Goal: Task Accomplishment & Management: Manage account settings

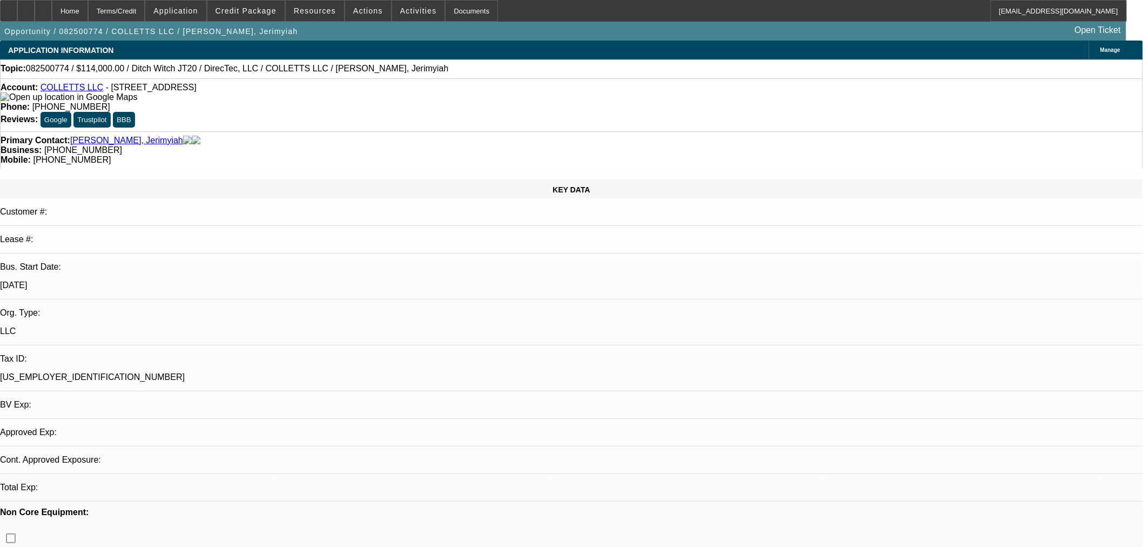
select select "2"
select select "0"
select select "6"
click at [35, 4] on div at bounding box center [25, 11] width 17 height 22
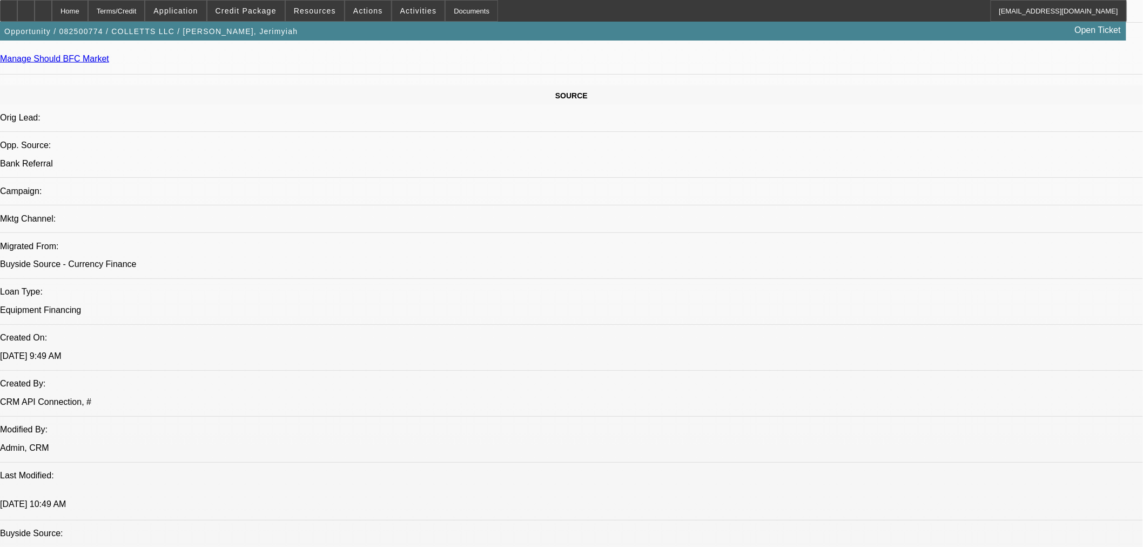
scroll to position [600, 0]
click at [251, 12] on span "Credit Package" at bounding box center [246, 10] width 61 height 9
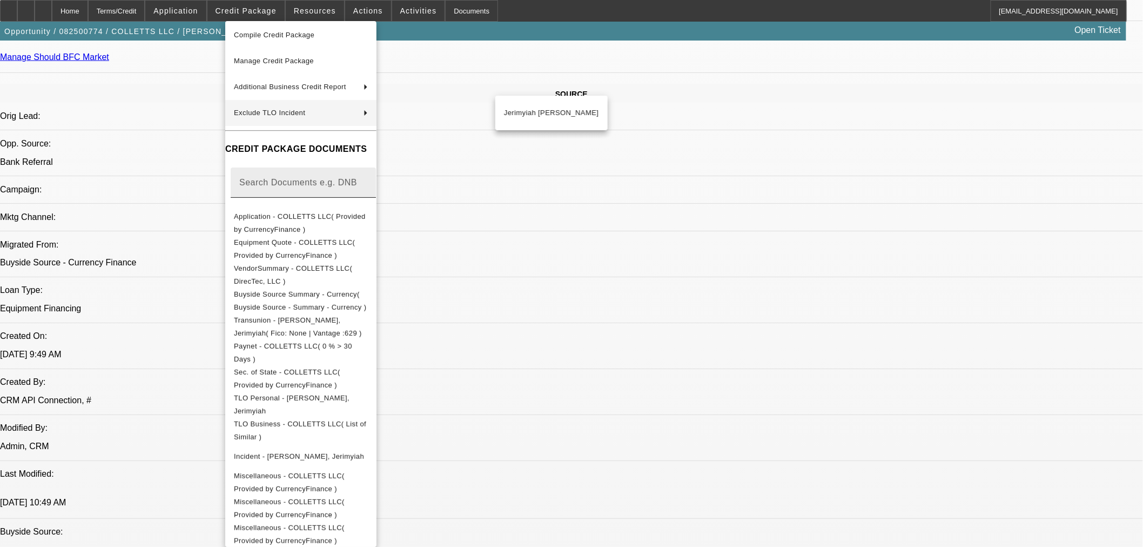
scroll to position [0, 0]
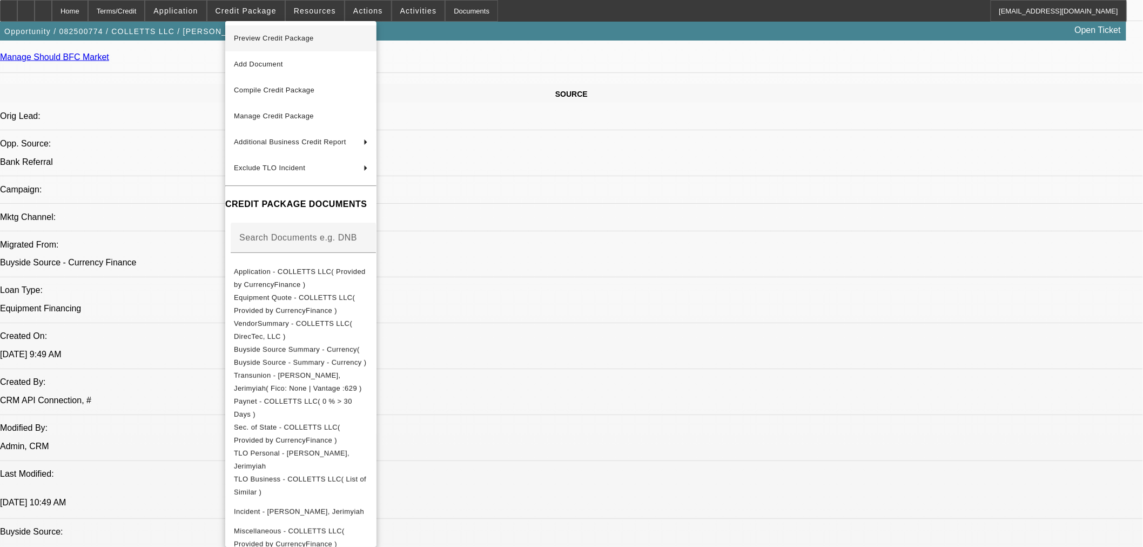
click at [323, 42] on span "Preview Credit Package" at bounding box center [301, 38] width 134 height 13
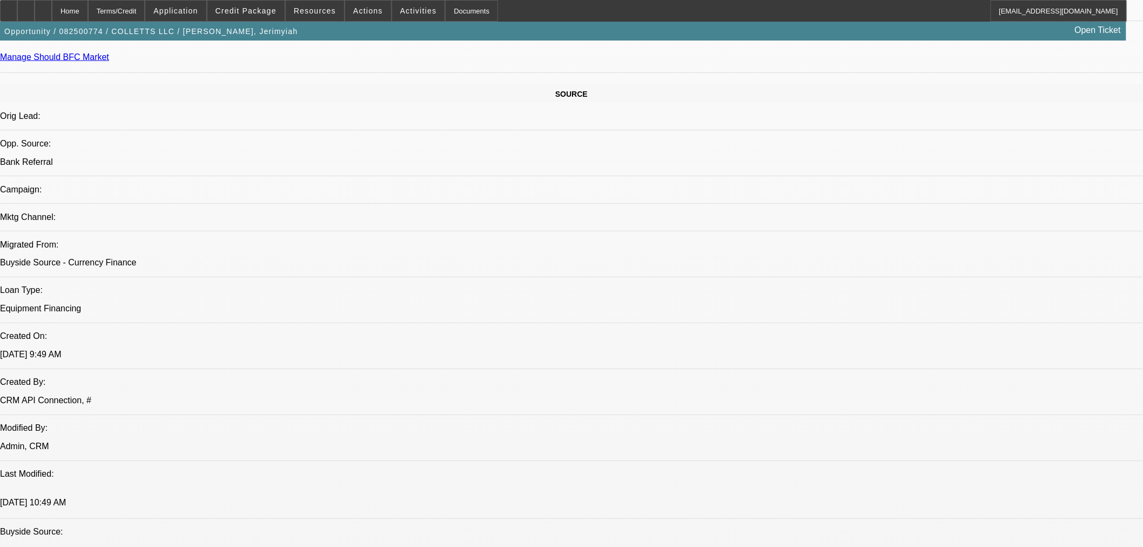
click at [242, 9] on span "Credit Package" at bounding box center [246, 10] width 61 height 9
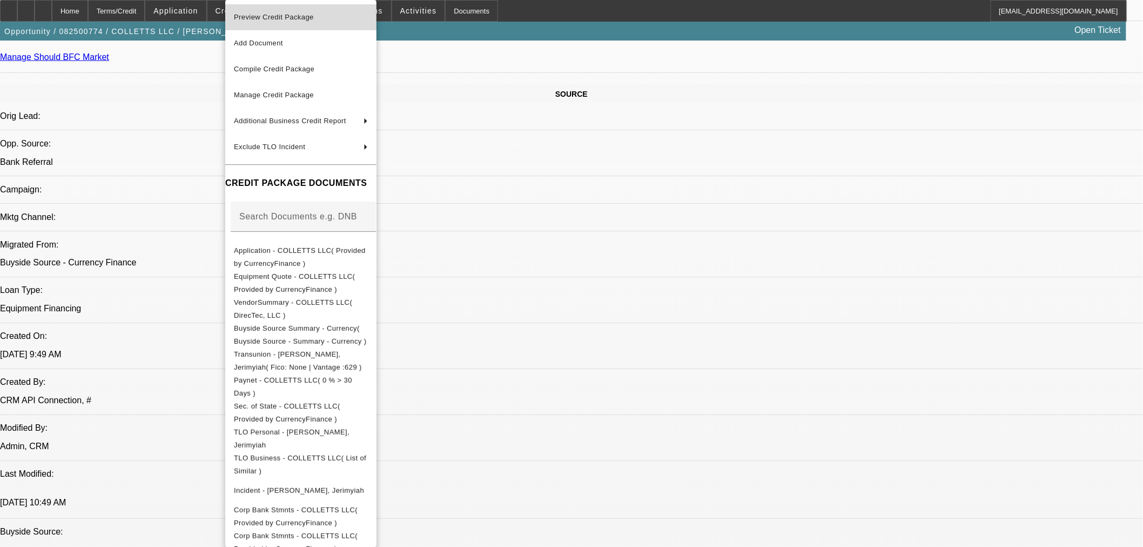
click at [271, 20] on span "Preview Credit Package" at bounding box center [274, 17] width 80 height 8
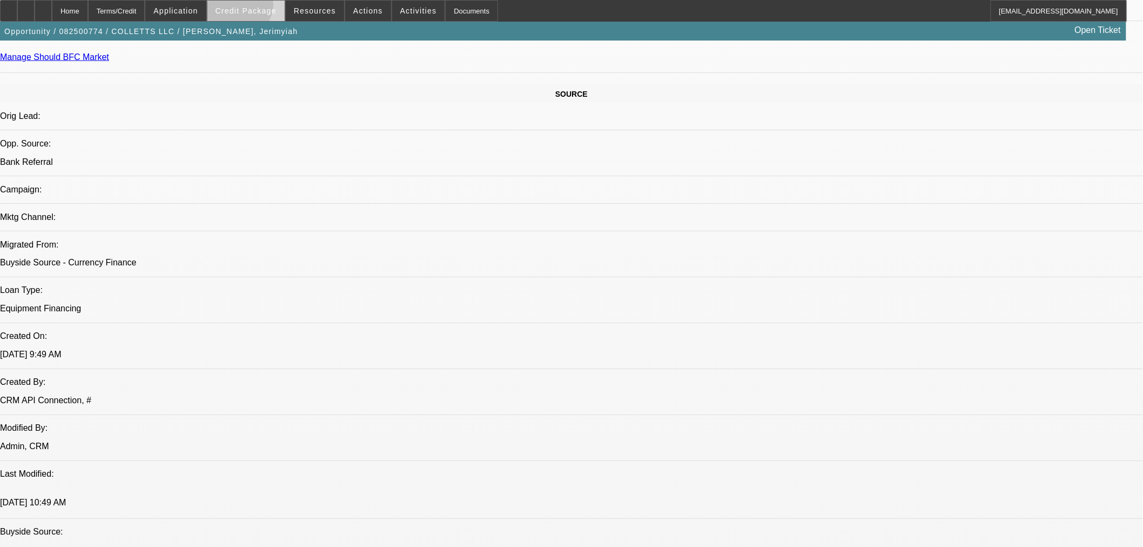
click at [254, 6] on span "Credit Package" at bounding box center [246, 10] width 61 height 9
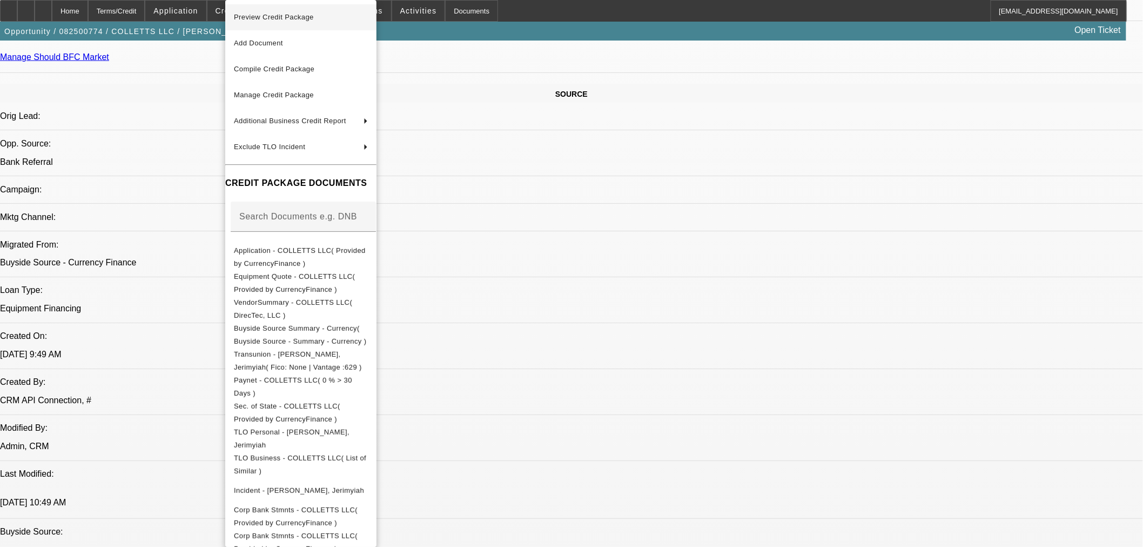
click at [264, 22] on span "Preview Credit Package" at bounding box center [301, 17] width 134 height 13
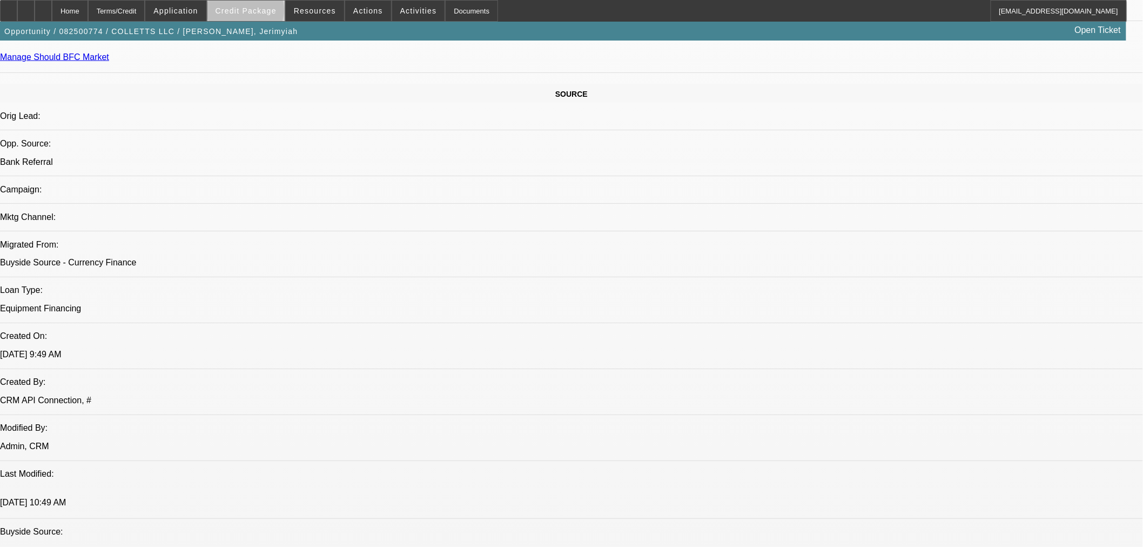
click at [263, 12] on span "Credit Package" at bounding box center [246, 10] width 61 height 9
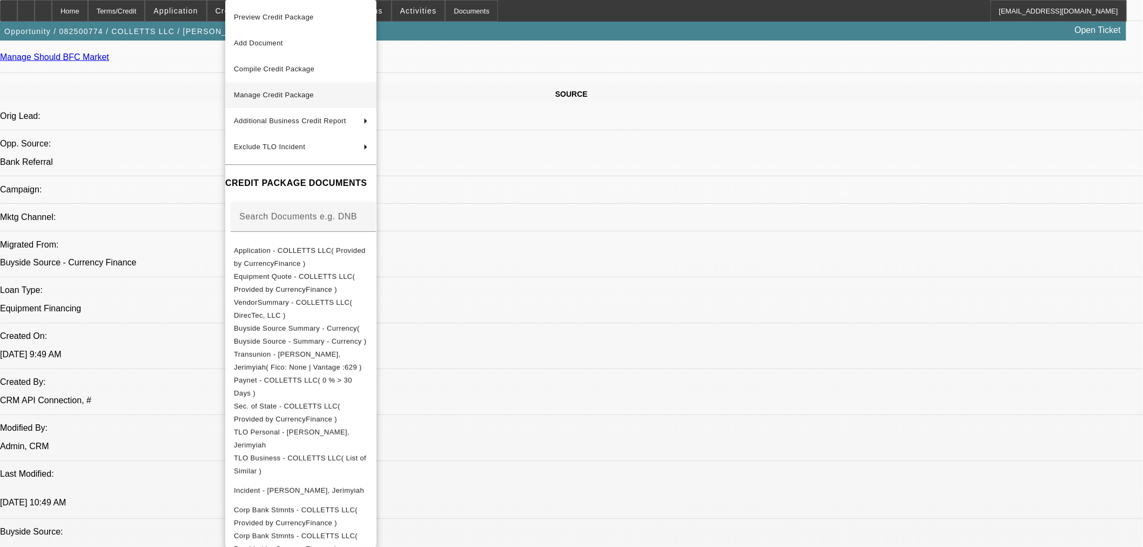
click at [317, 103] on button "Manage Credit Package" at bounding box center [300, 95] width 151 height 26
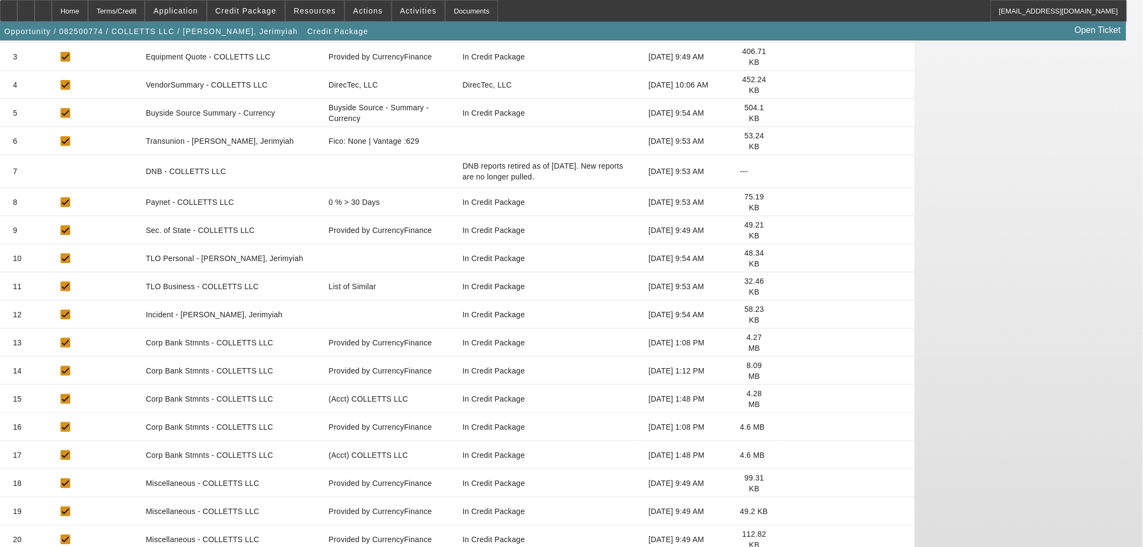
scroll to position [260, 0]
click at [786, 397] on icon at bounding box center [786, 397] width 0 height 0
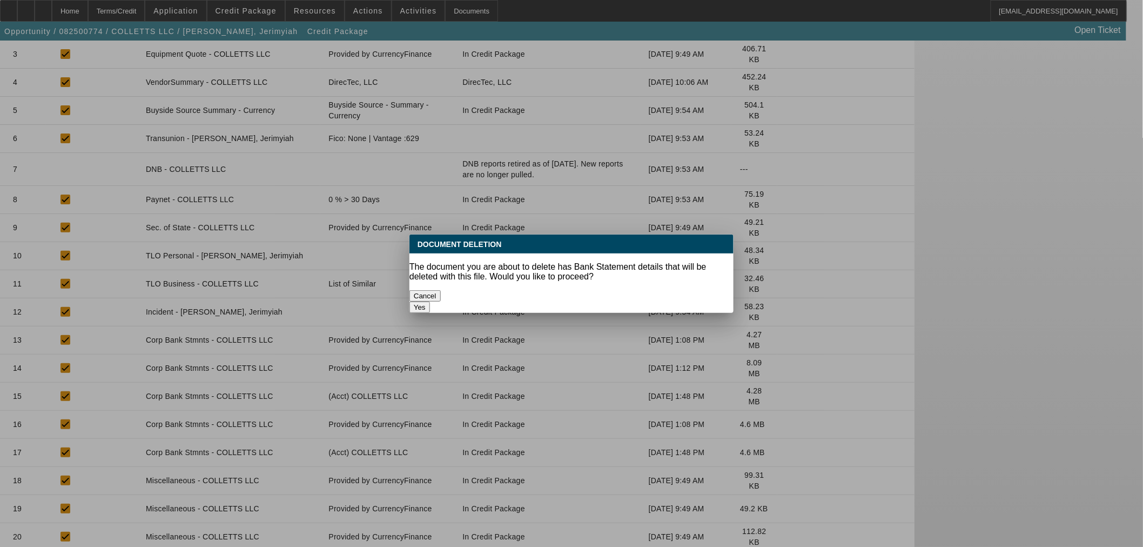
scroll to position [0, 0]
click at [430, 301] on button "Yes" at bounding box center [420, 306] width 21 height 11
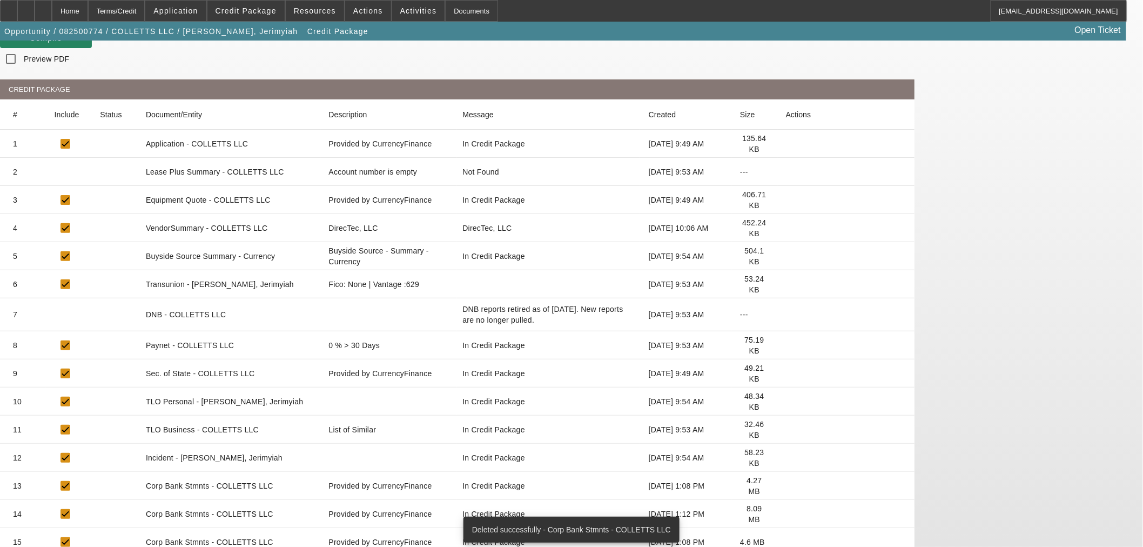
scroll to position [232, 0]
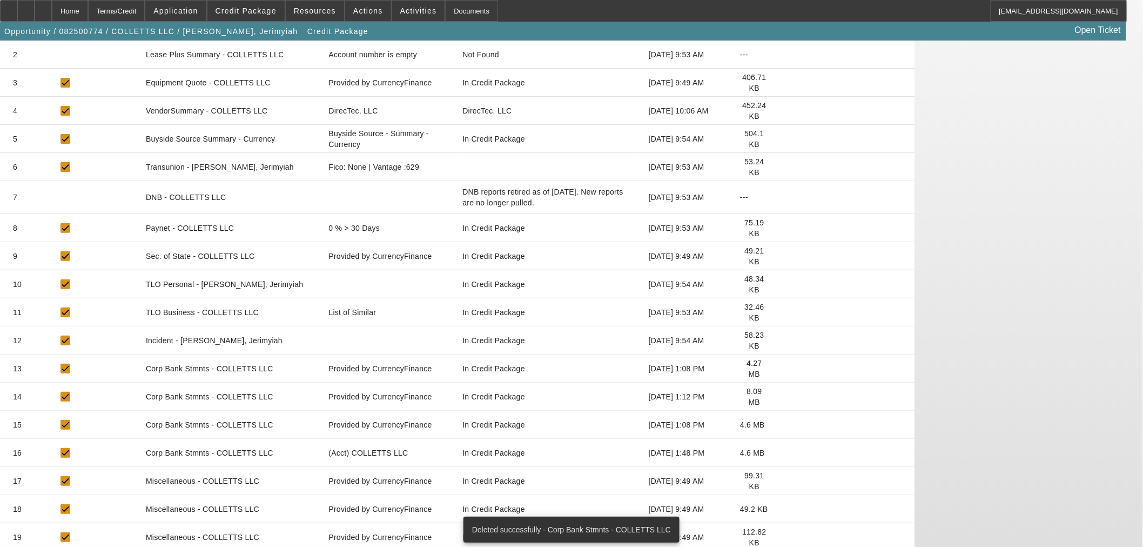
click at [786, 453] on icon at bounding box center [786, 453] width 0 height 0
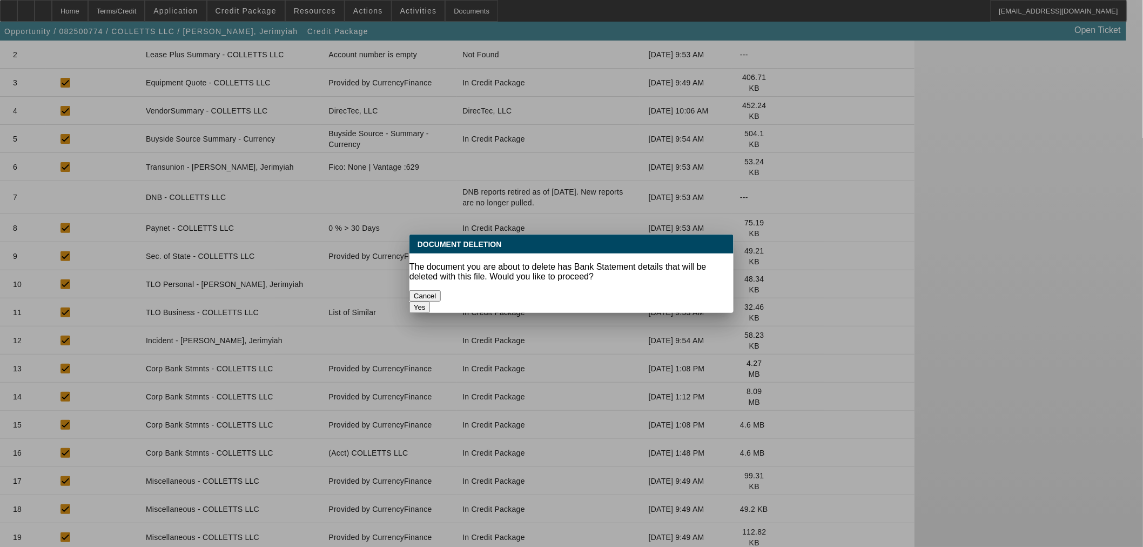
click at [430, 301] on button "Yes" at bounding box center [420, 306] width 21 height 11
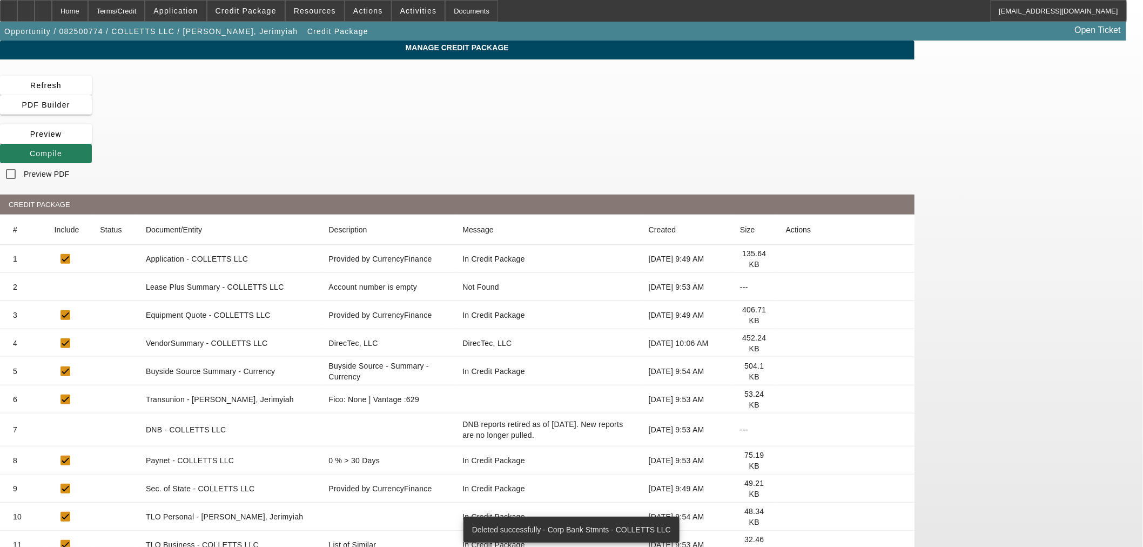
click at [62, 149] on span "Compile" at bounding box center [46, 153] width 32 height 9
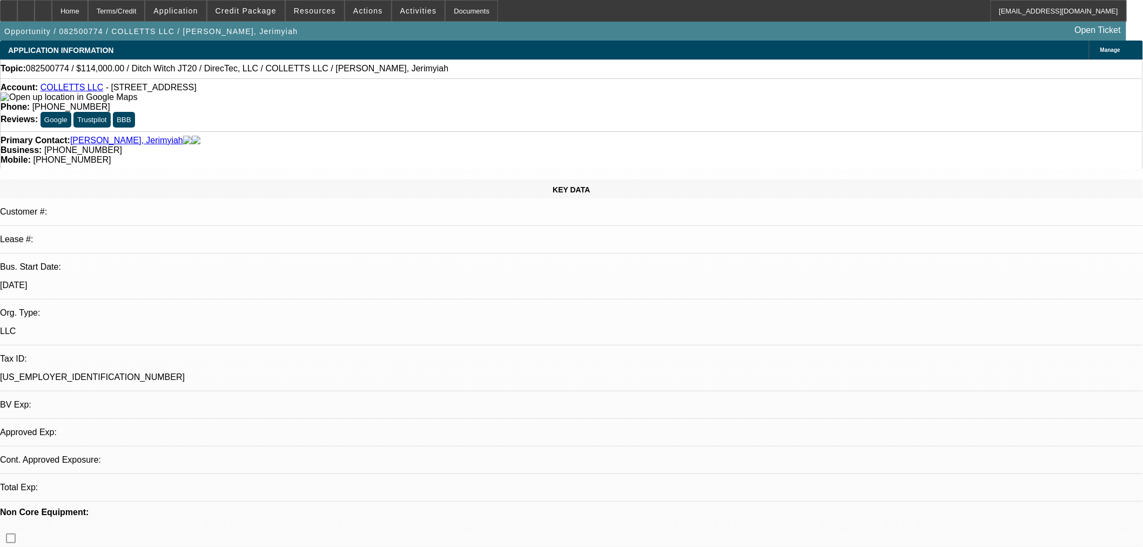
select select "2"
select select "0"
select select "6"
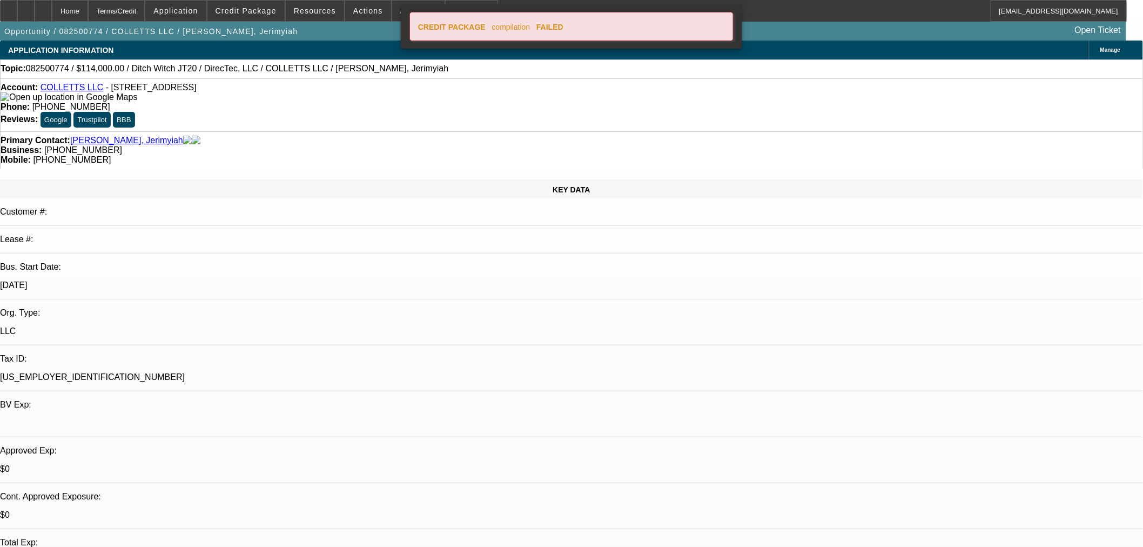
click at [725, 23] on icon at bounding box center [725, 23] width 0 height 0
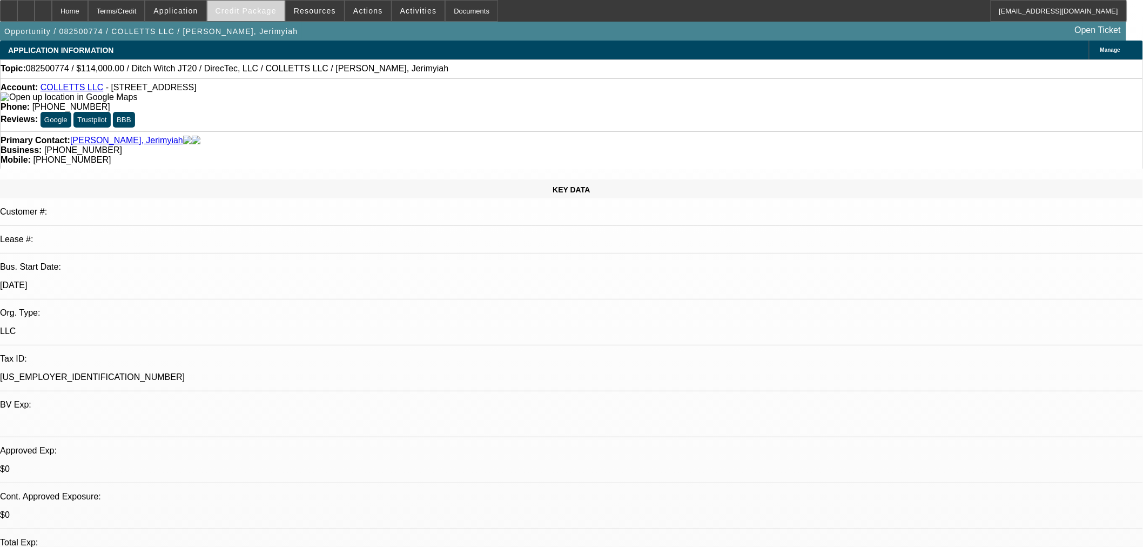
click at [240, 14] on span "Credit Package" at bounding box center [246, 10] width 61 height 9
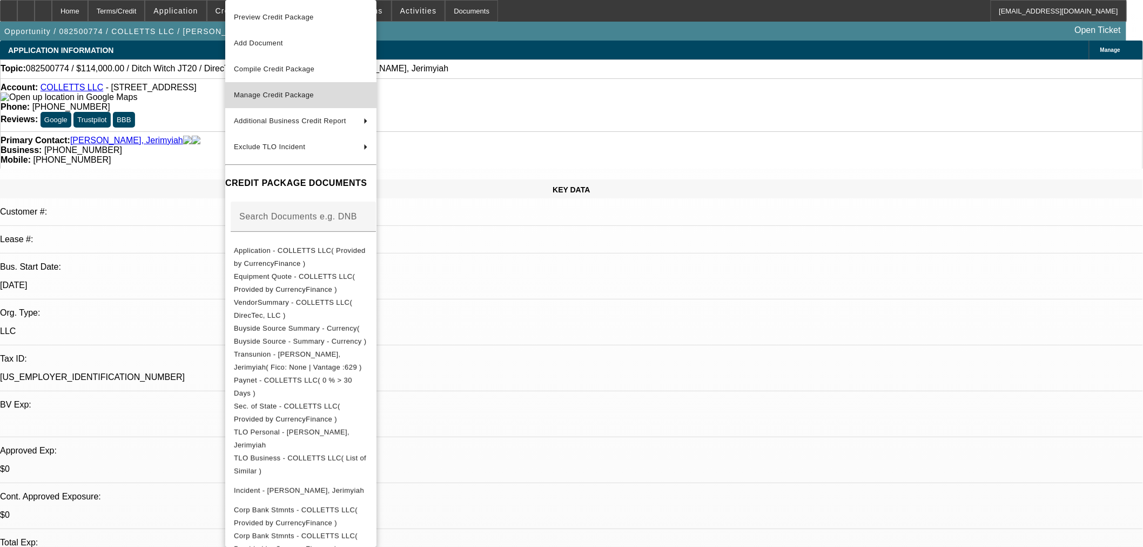
click at [295, 98] on span "Manage Credit Package" at bounding box center [274, 95] width 80 height 8
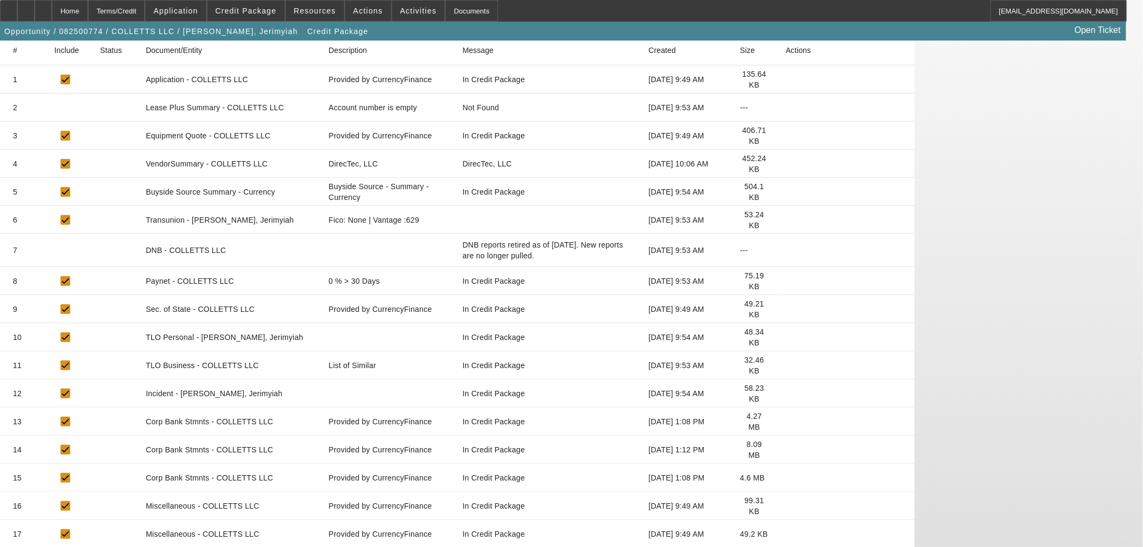
scroll to position [204, 0]
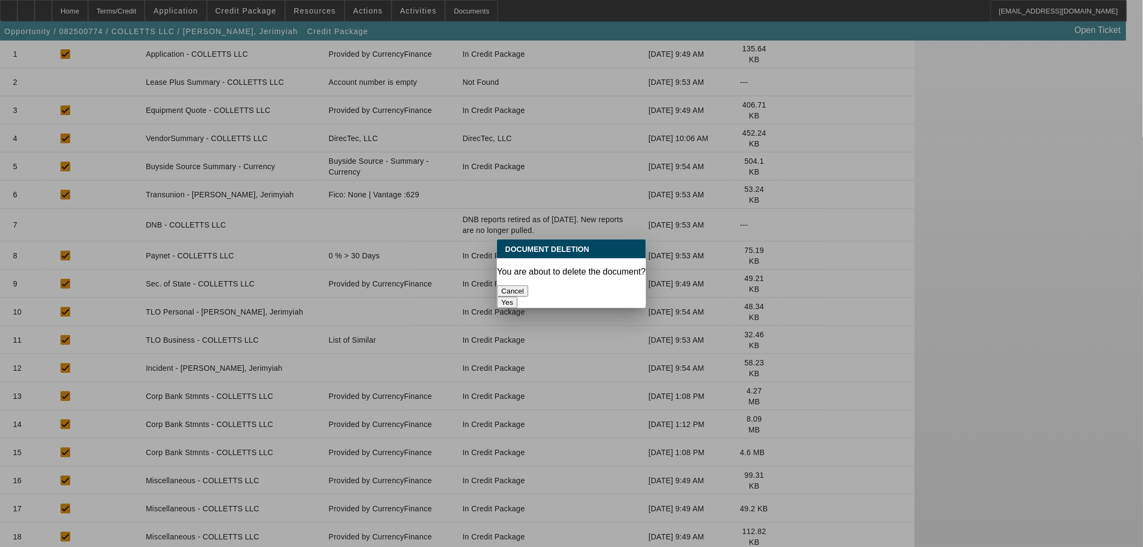
scroll to position [0, 0]
click at [518, 297] on button "Yes" at bounding box center [507, 302] width 21 height 11
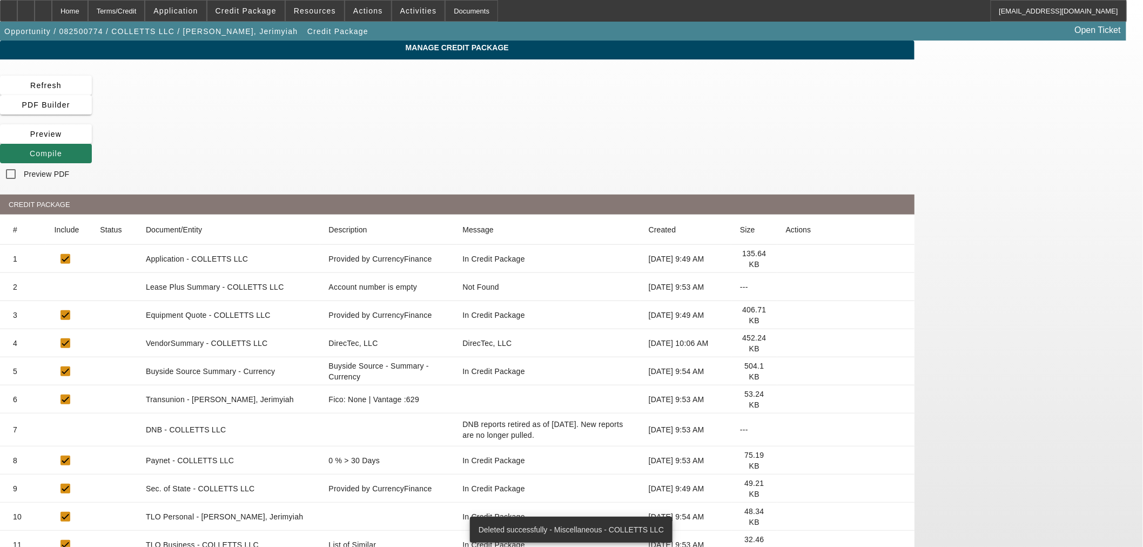
click at [62, 149] on span "Compile" at bounding box center [46, 153] width 32 height 9
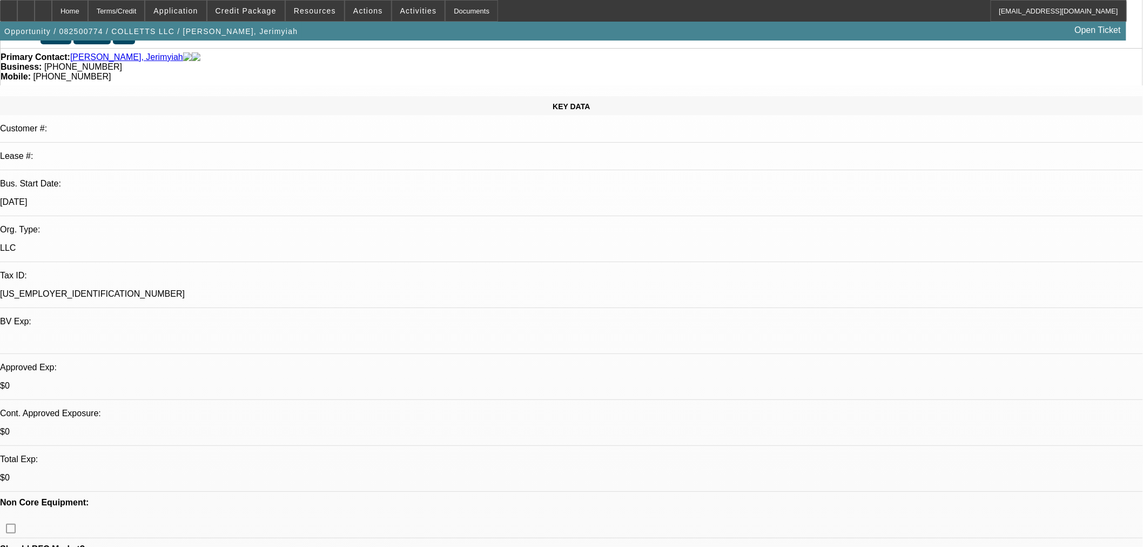
select select "2"
select select "0"
select select "6"
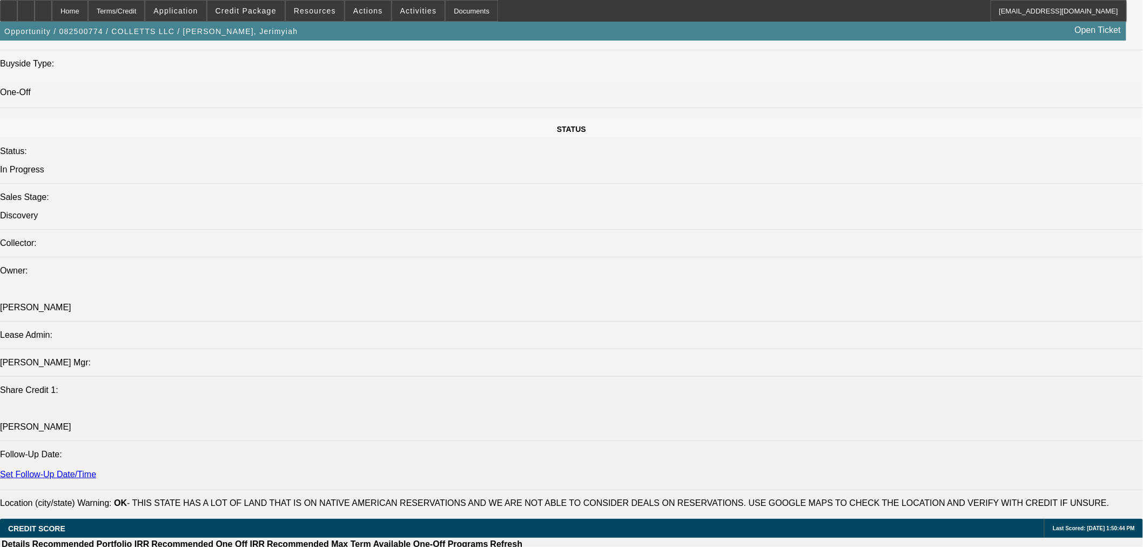
scroll to position [1117, 0]
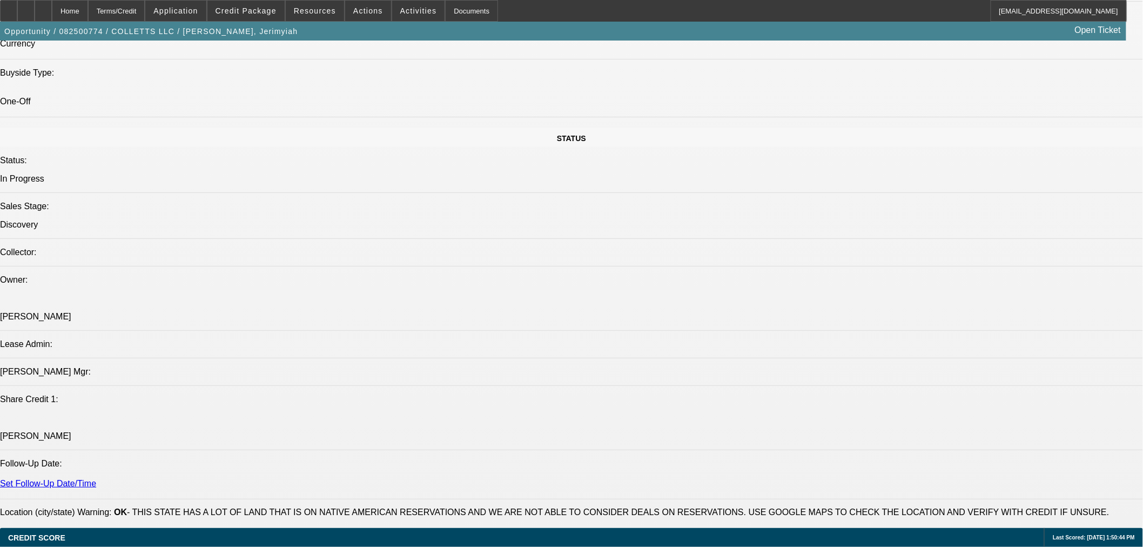
drag, startPoint x: 1117, startPoint y: 460, endPoint x: 854, endPoint y: 413, distance: 267.8
copy tr "Collett’s LLC is a general contracting business with projects that require the …"
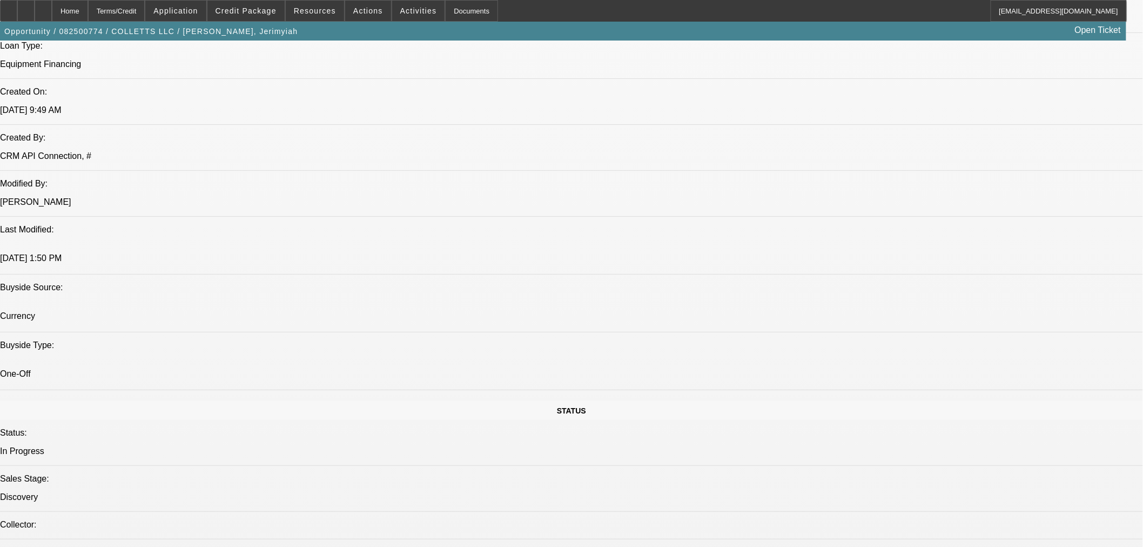
scroll to position [817, 0]
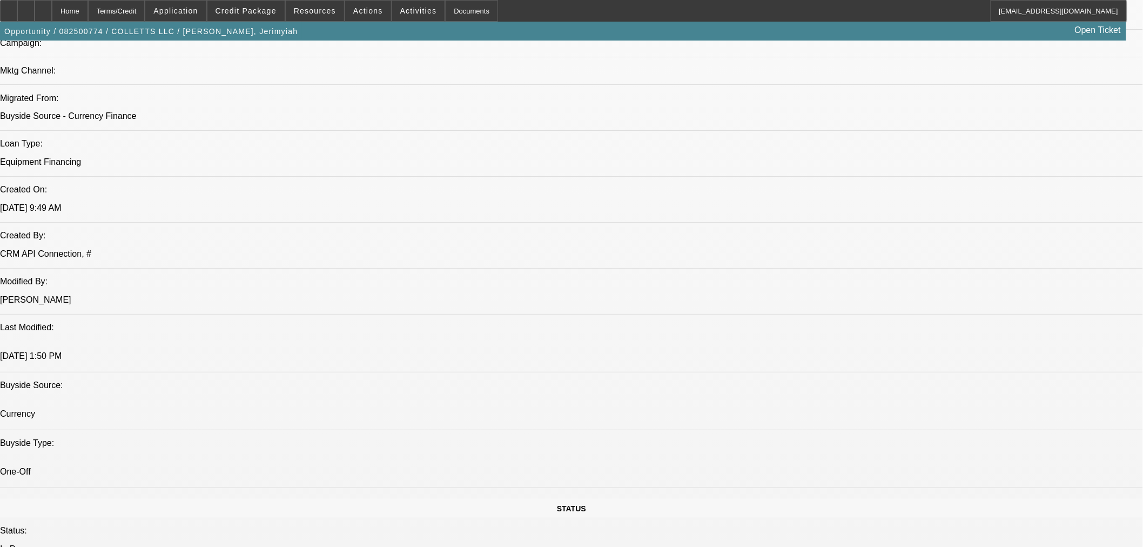
scroll to position [718, 0]
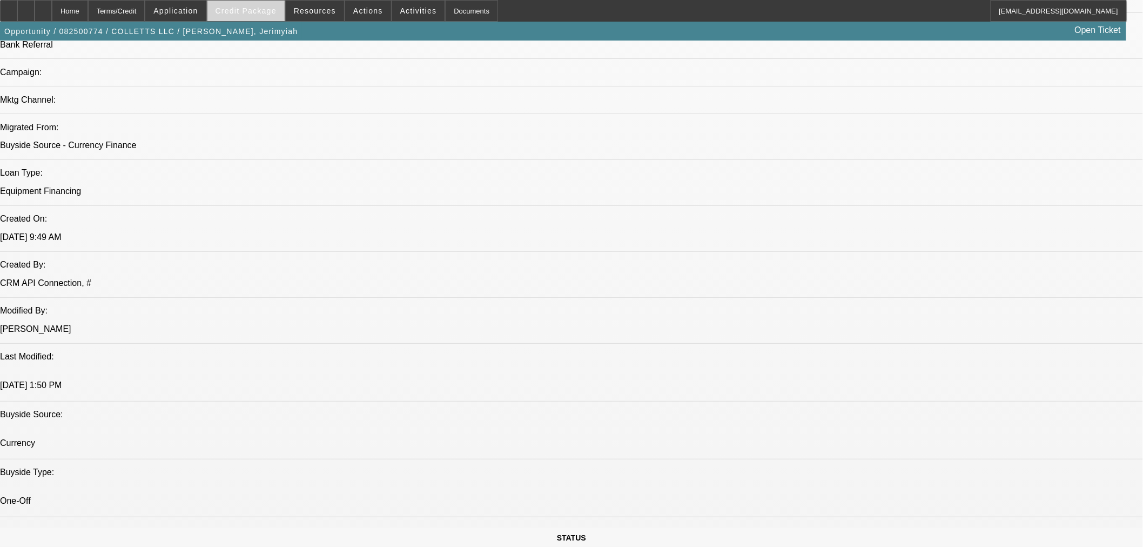
click at [226, 8] on span at bounding box center [245, 11] width 77 height 26
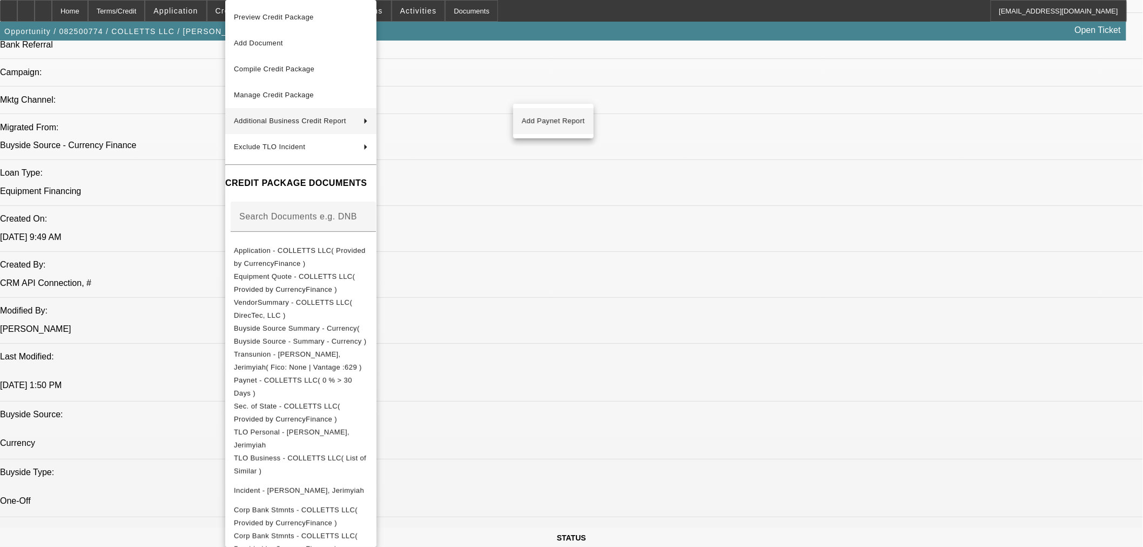
click at [534, 117] on span "Add Paynet Report" at bounding box center [553, 121] width 63 height 13
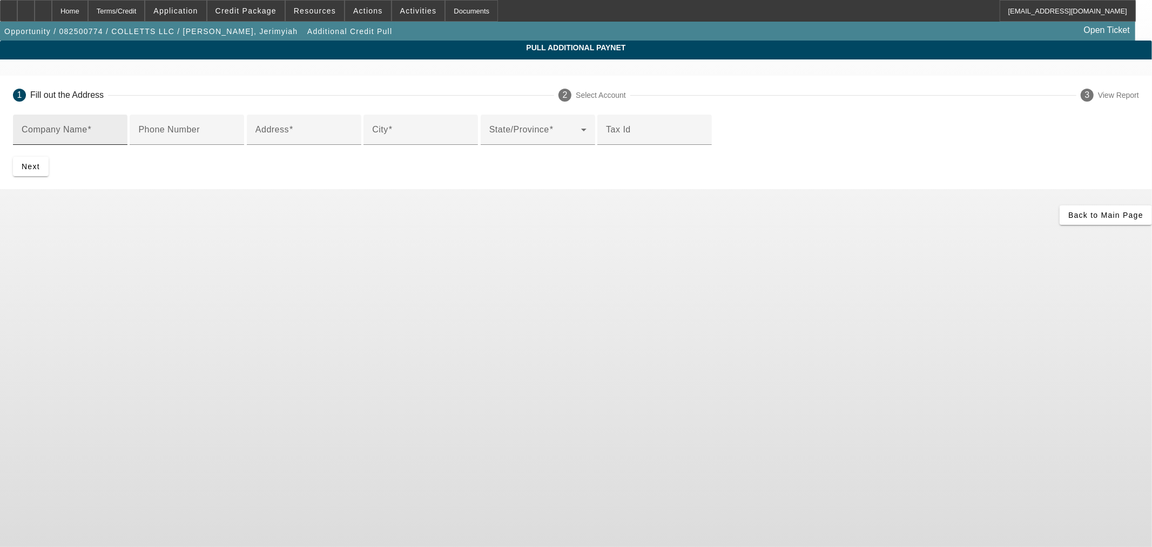
click at [119, 136] on input "Company Name" at bounding box center [70, 134] width 97 height 13
paste input "DirecTec LLC"
type input "DirecTec LLC"
click at [236, 145] on div "Phone Number" at bounding box center [186, 130] width 97 height 30
paste input "(800) 743-1530"
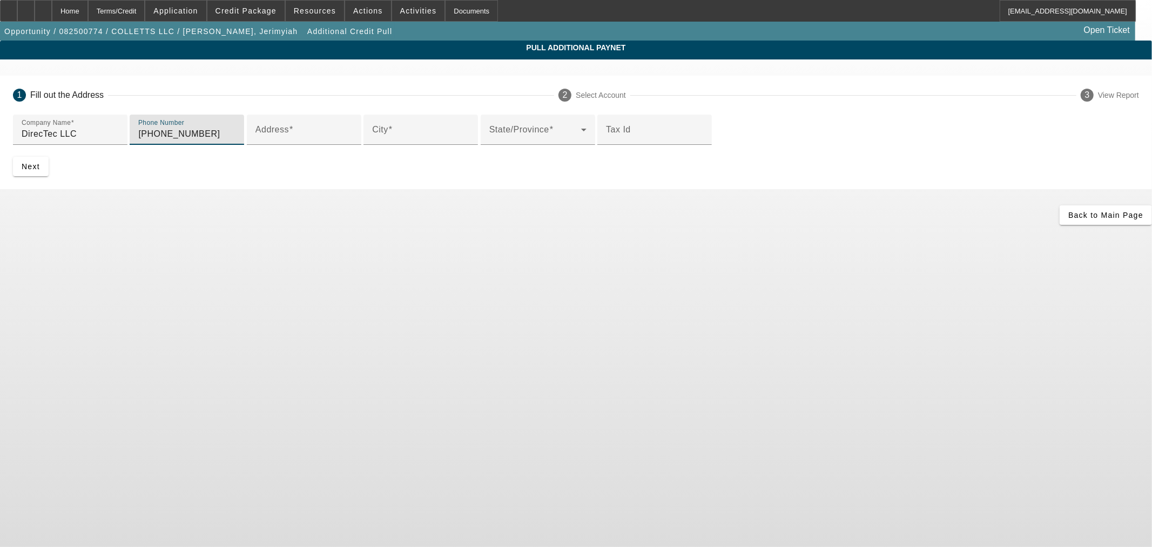
type input "(800) 743-1530"
click at [353, 140] on input "Address" at bounding box center [304, 134] width 97 height 13
paste input "6071 Blue Terrace Cir"
click at [317, 140] on input "6071 Blue Terrace Cir" at bounding box center [304, 134] width 97 height 13
type input "6071 Blue Terrace Cir"
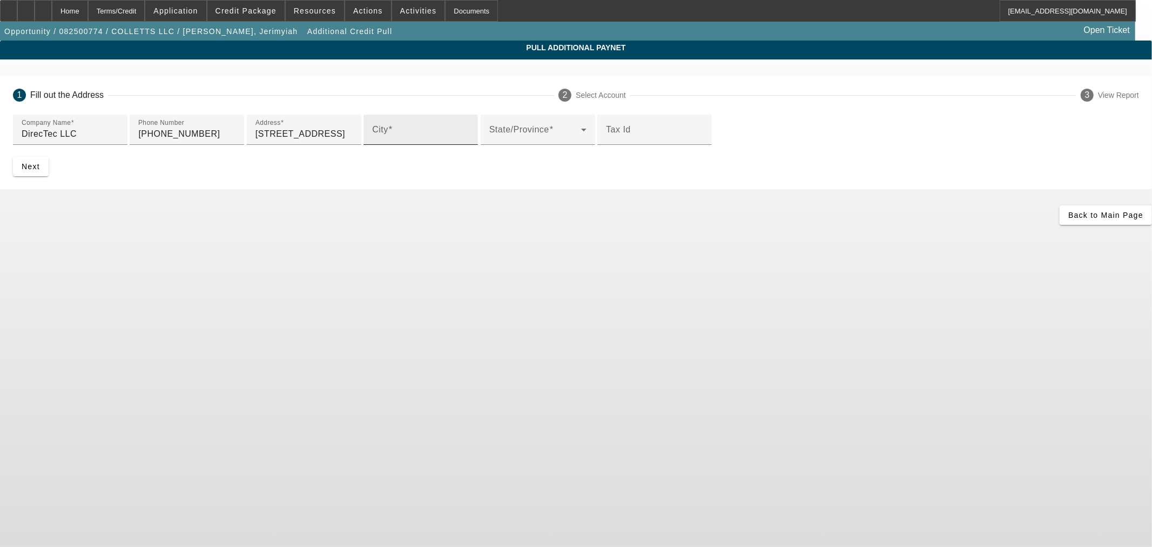
click at [372, 140] on input "City" at bounding box center [420, 134] width 97 height 13
paste input "Castle Pines"
type input "Castle Pines"
click at [490, 145] on div "State/Province" at bounding box center [538, 130] width 97 height 30
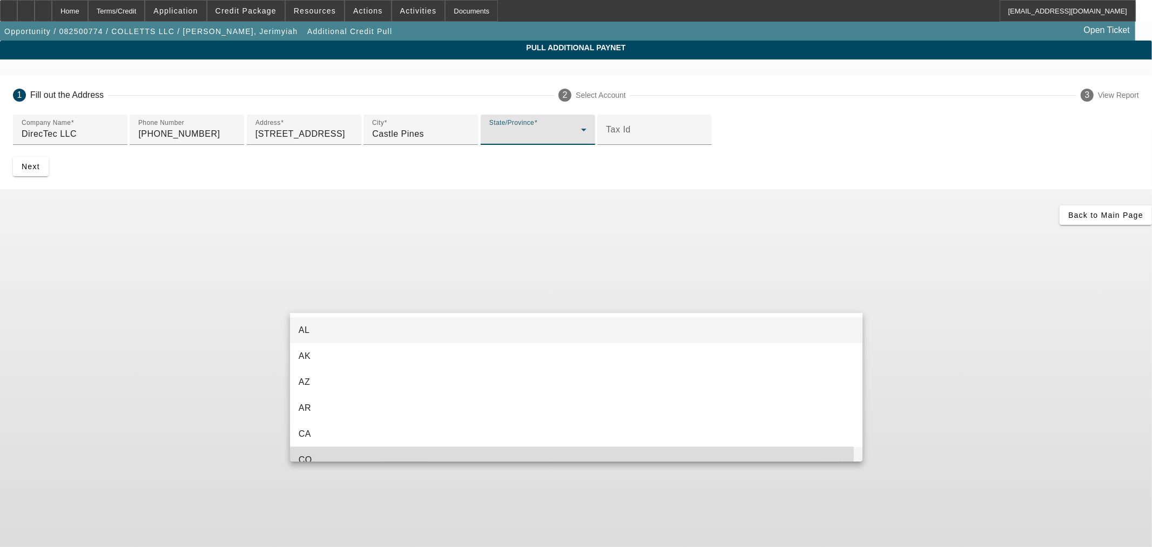
click at [344, 454] on mat-option "CO" at bounding box center [576, 460] width 573 height 26
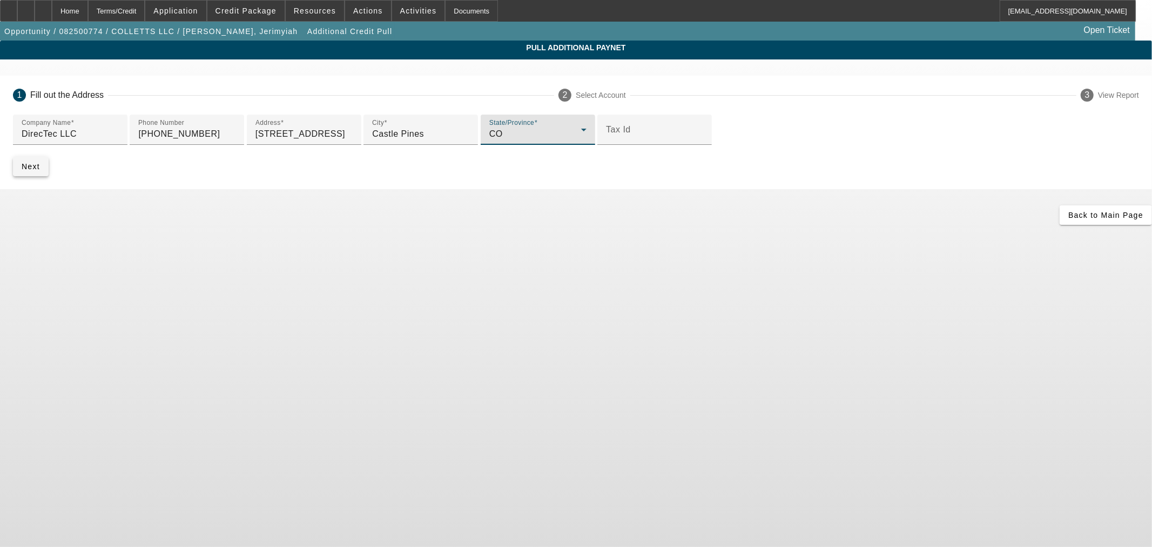
click at [40, 171] on span "Next" at bounding box center [31, 166] width 18 height 9
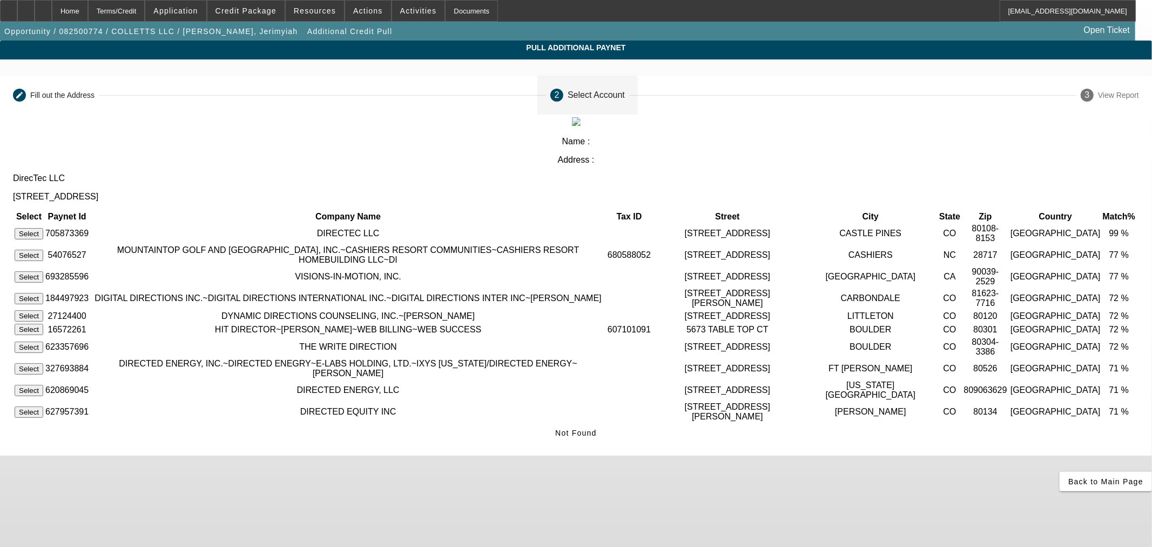
click at [43, 228] on button "Select" at bounding box center [29, 233] width 29 height 11
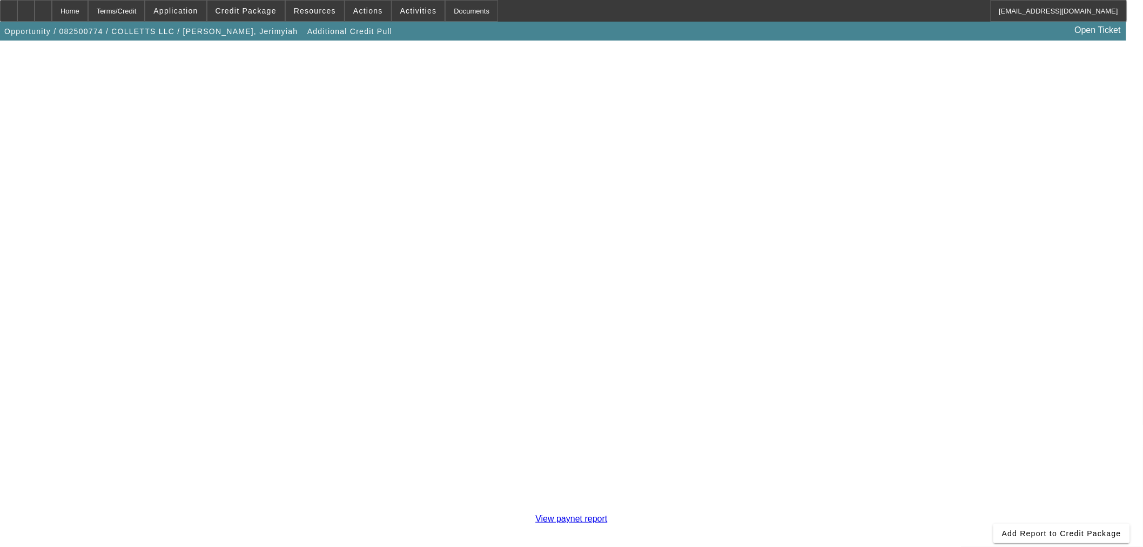
scroll to position [186, 0]
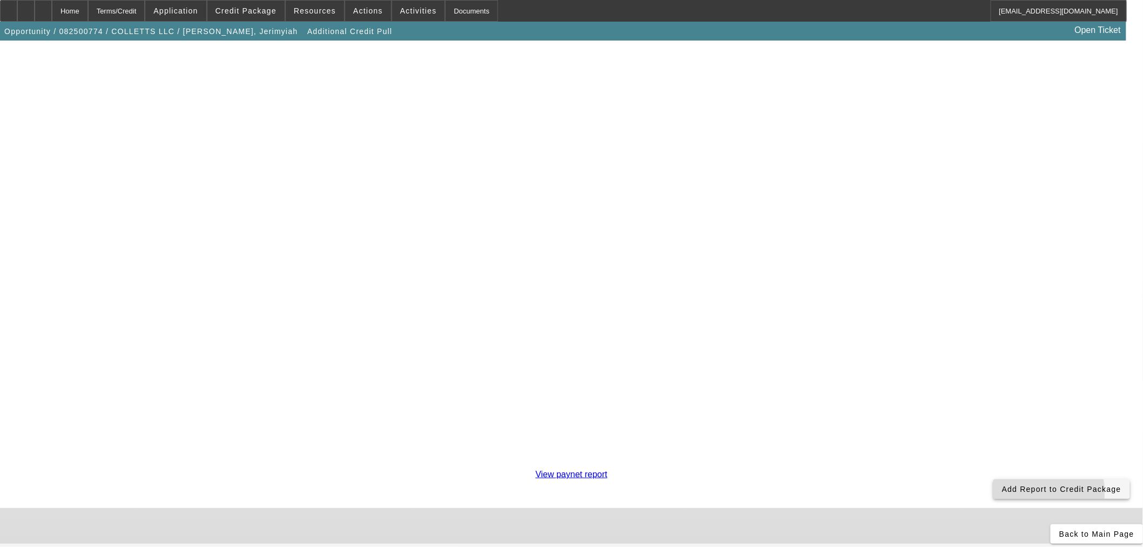
click at [994, 476] on span at bounding box center [1062, 489] width 137 height 26
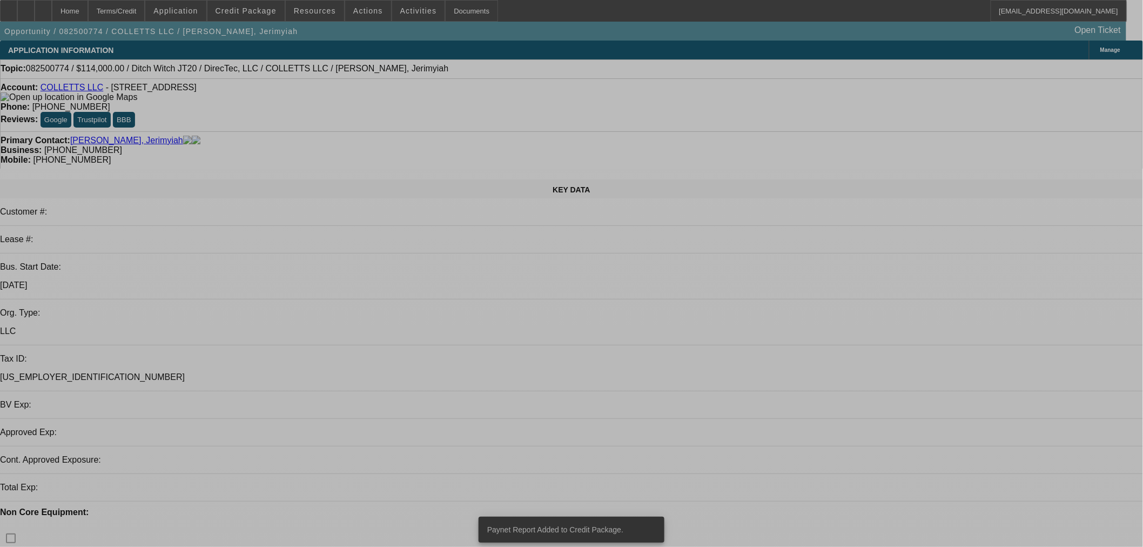
select select "2"
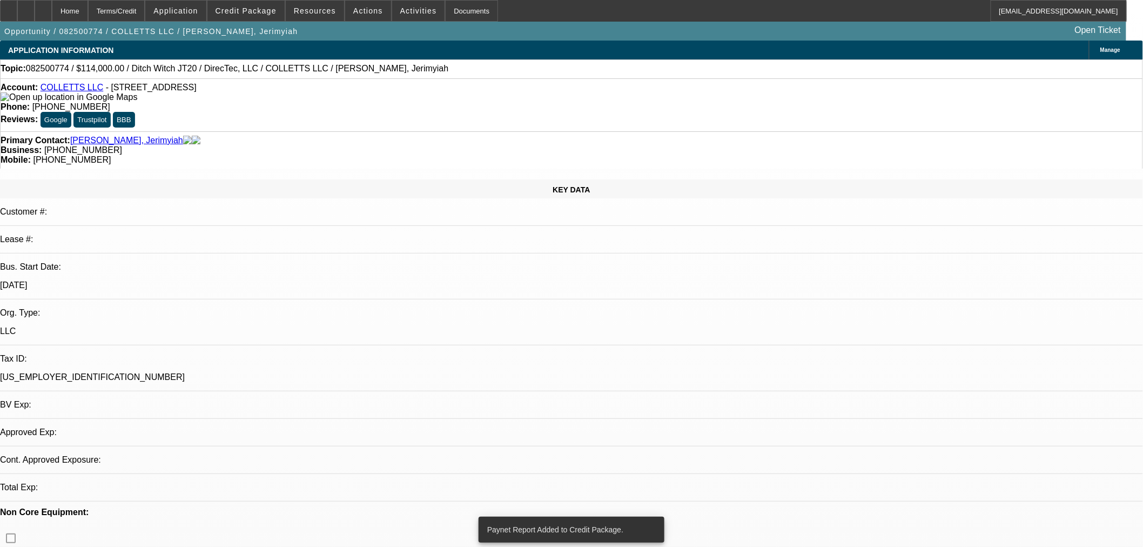
select select "2"
select select "0"
select select "6"
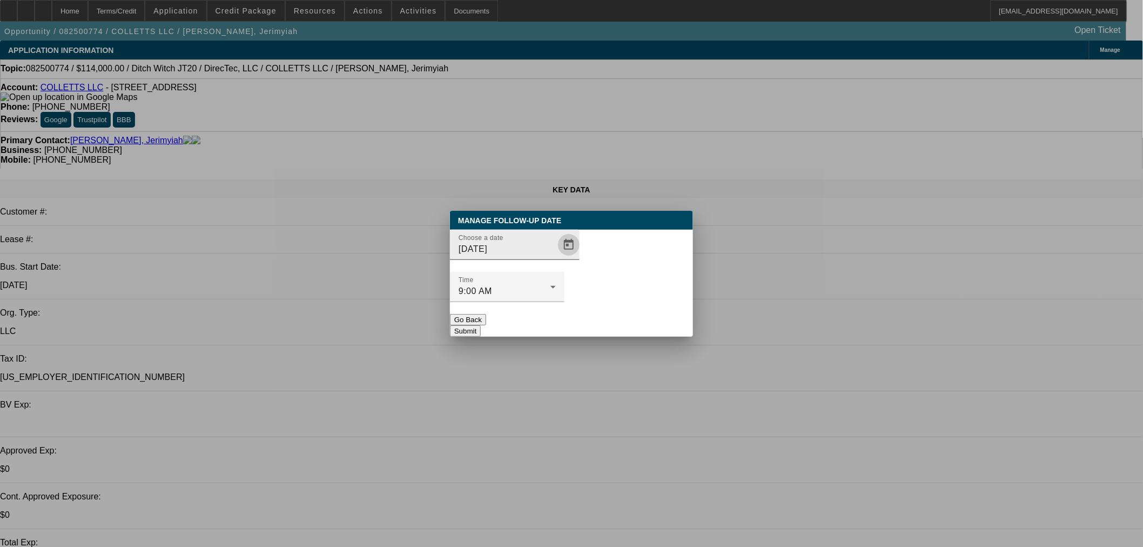
click at [556, 258] on span "Open calendar" at bounding box center [569, 245] width 26 height 26
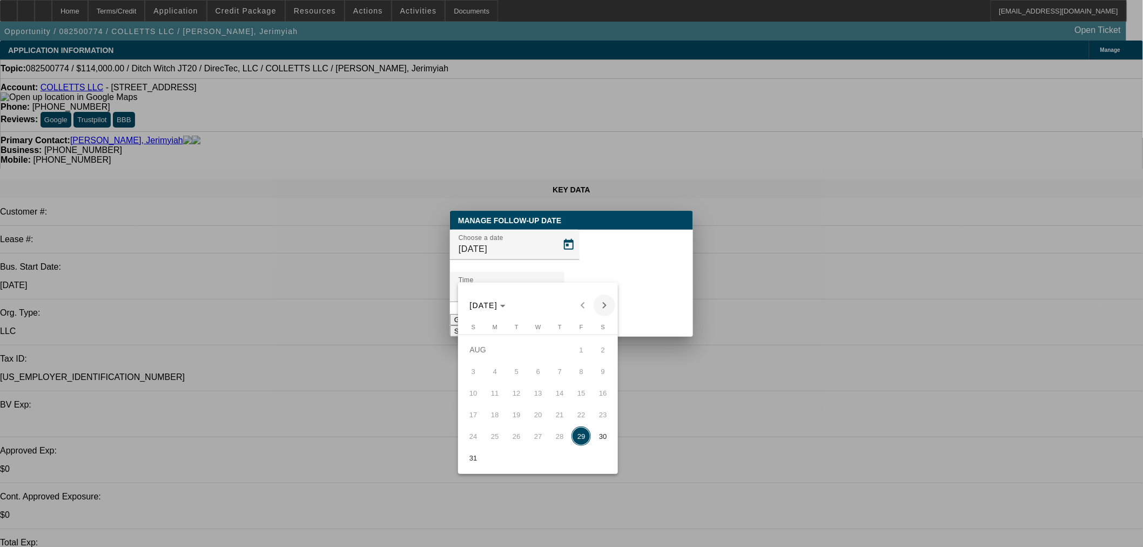
click at [601, 306] on span "Next month" at bounding box center [605, 305] width 22 height 22
click at [515, 377] on span "2" at bounding box center [516, 370] width 19 height 19
type input "9/2/2025"
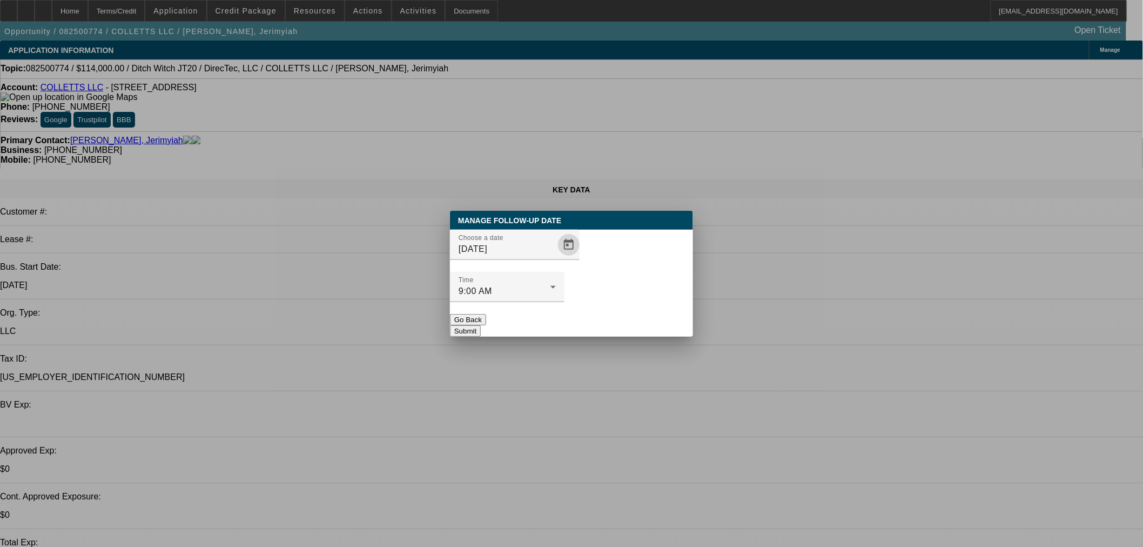
click at [481, 325] on button "Submit" at bounding box center [465, 330] width 31 height 11
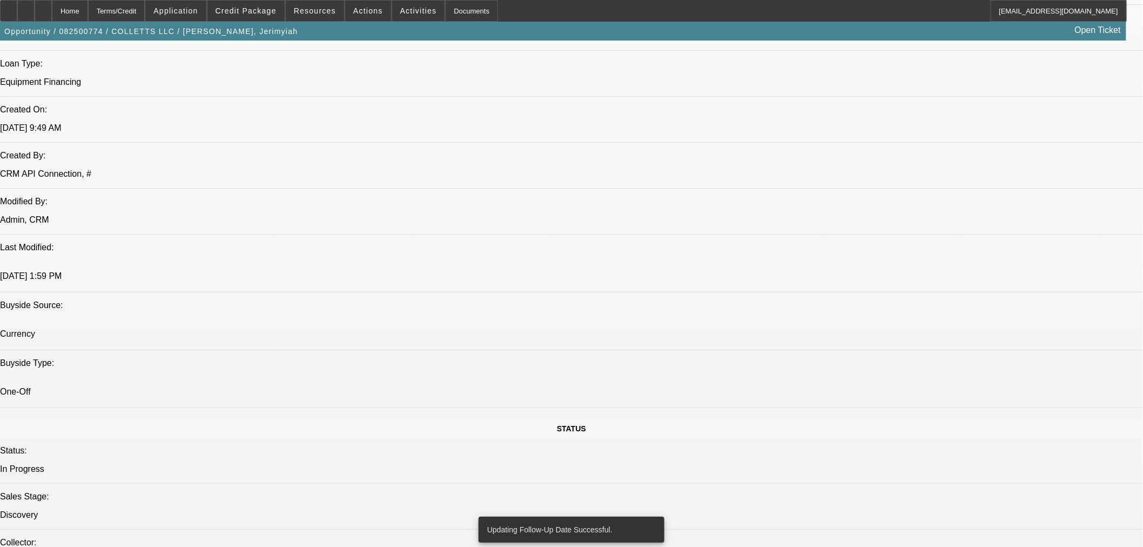
scroll to position [900, 0]
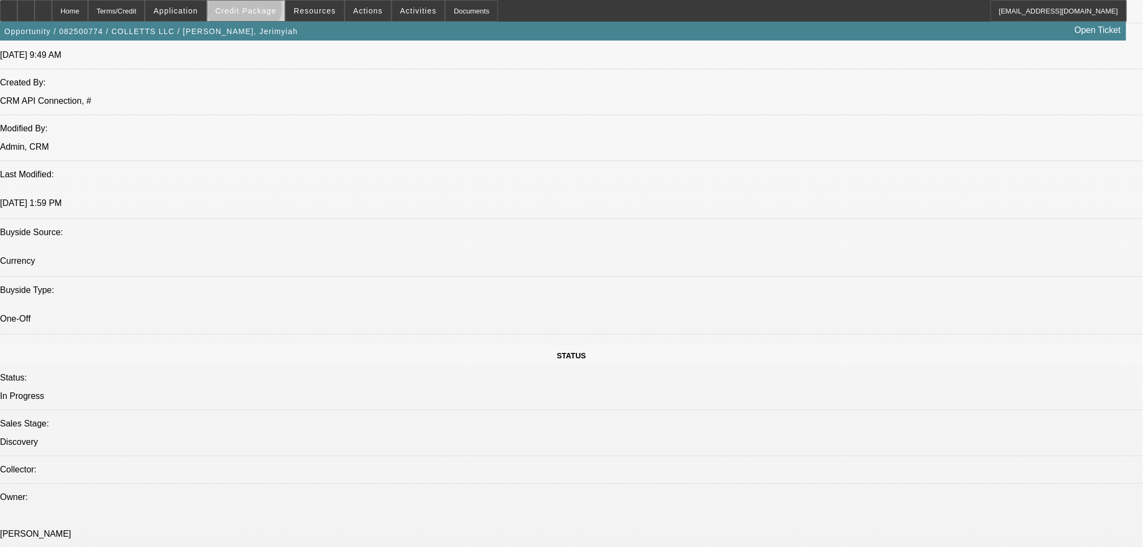
click at [262, 9] on span "Credit Package" at bounding box center [246, 10] width 61 height 9
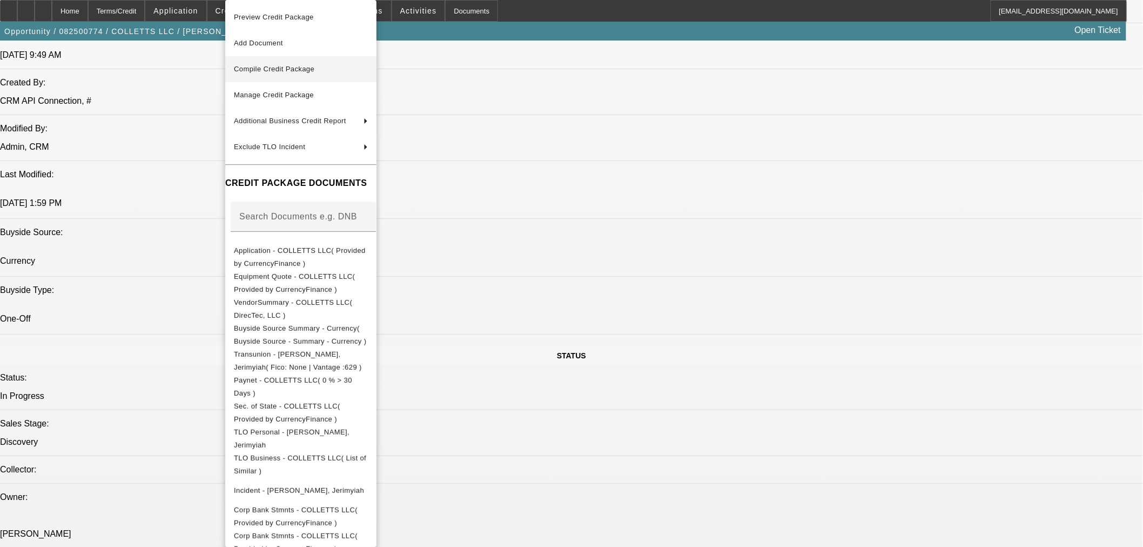
click at [261, 66] on span "Compile Credit Package" at bounding box center [274, 69] width 81 height 8
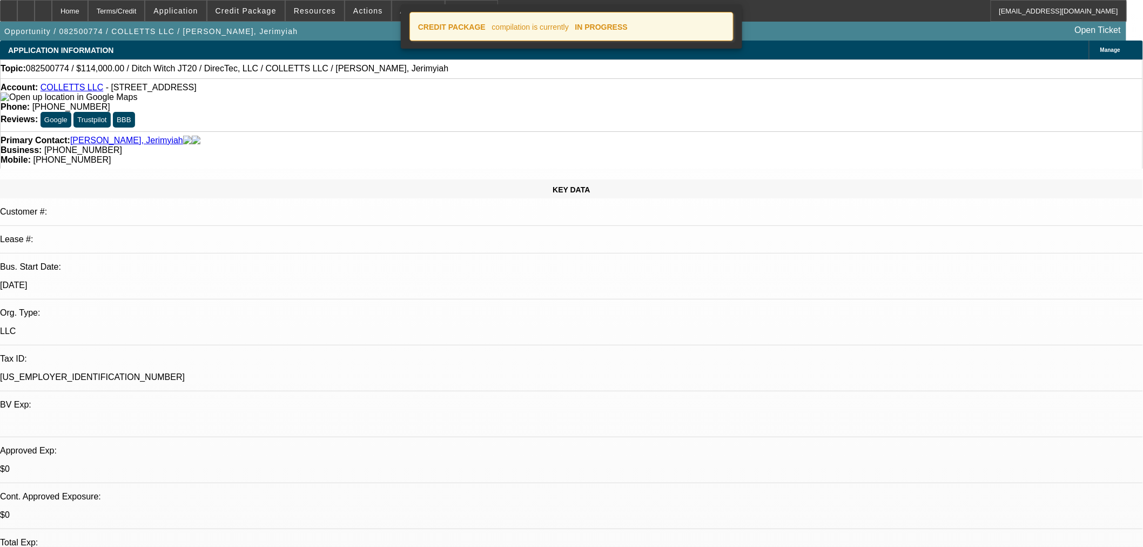
select select "2"
select select "0"
select select "6"
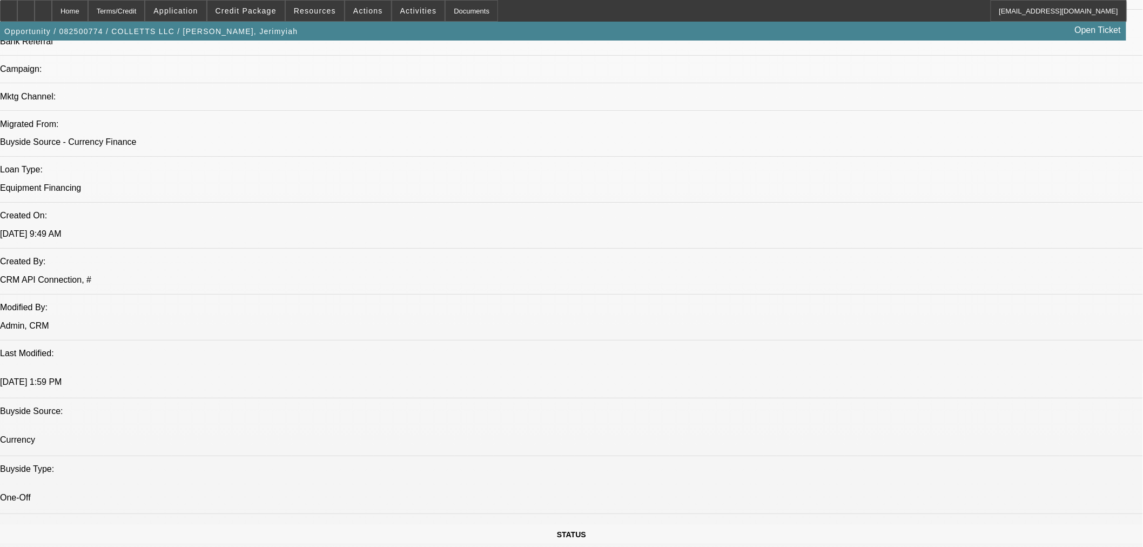
scroll to position [717, 0]
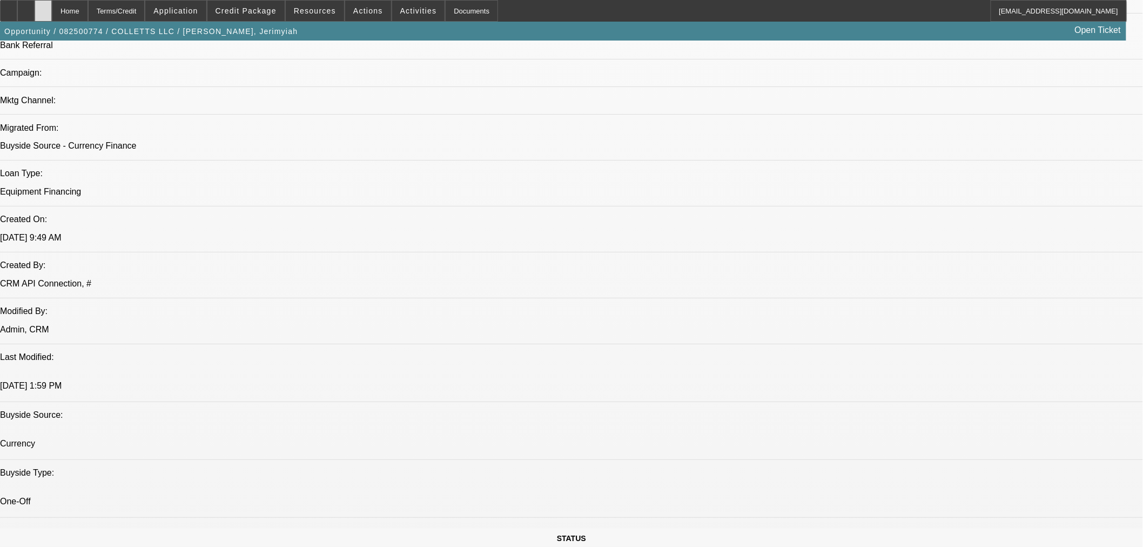
click at [43, 7] on icon at bounding box center [43, 7] width 0 height 0
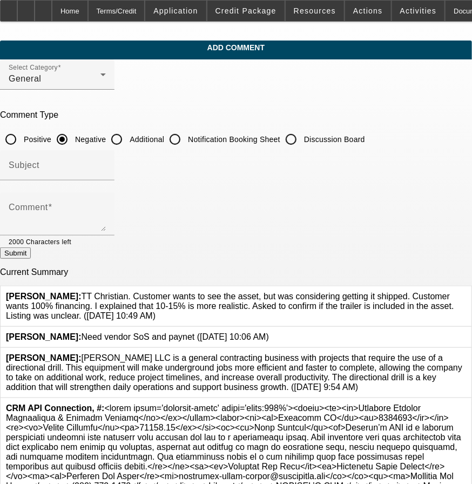
drag, startPoint x: 224, startPoint y: 305, endPoint x: 124, endPoint y: 287, distance: 101.0
click at [124, 292] on span "Rustebakke, Aaron: TT Christian. Customer wants to see the asset, but was consi…" at bounding box center [230, 306] width 448 height 29
click at [166, 371] on div "Rustebakke, Aaron: Collett’s LLC is a general contracting business with project…" at bounding box center [236, 372] width 460 height 39
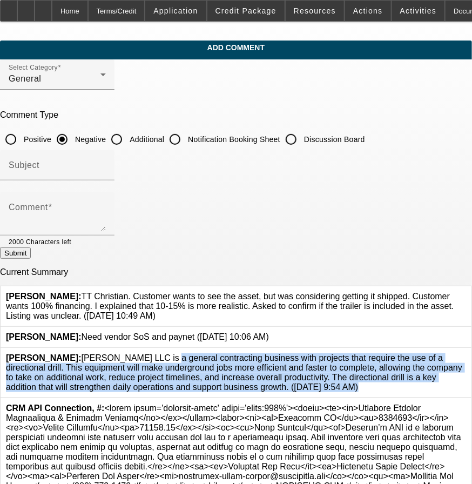
drag, startPoint x: 125, startPoint y: 345, endPoint x: 109, endPoint y: 390, distance: 47.9
click at [109, 390] on span "Rustebakke, Aaron: Collett’s LLC is a general contracting business with project…" at bounding box center [234, 372] width 457 height 38
click at [466, 353] on icon at bounding box center [466, 353] width 0 height 0
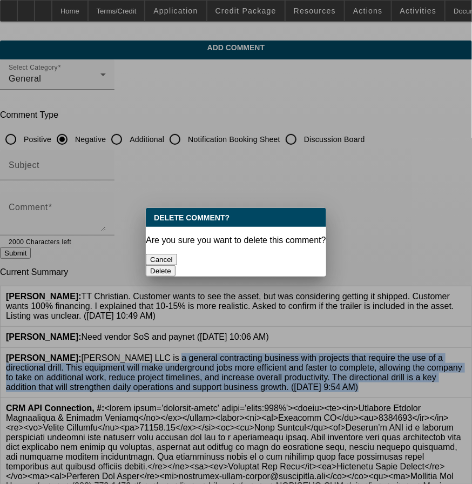
click at [176, 265] on button "Delete" at bounding box center [161, 270] width 30 height 11
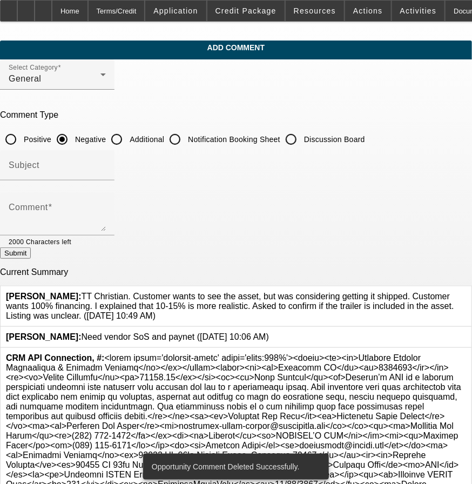
click at [106, 207] on textarea "Comment" at bounding box center [57, 218] width 97 height 26
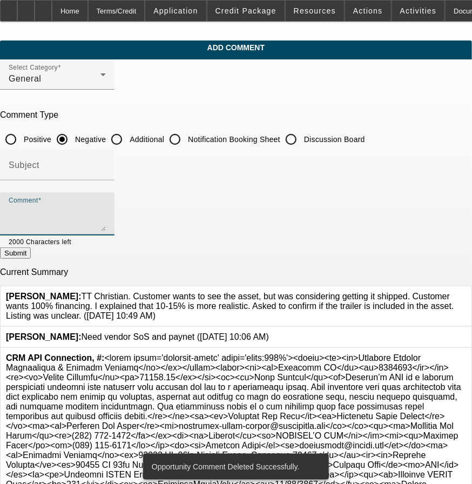
paste textarea "https://www.govds.com/"
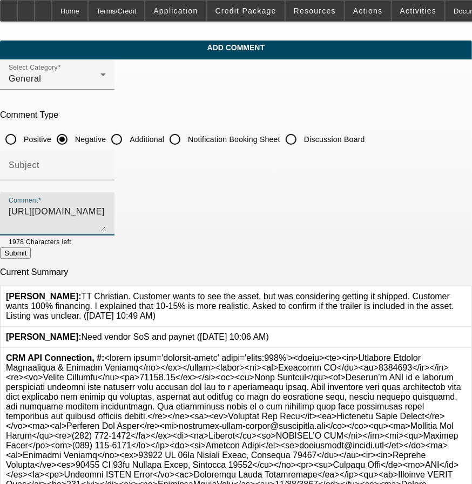
type textarea "https://www.govds.com/"
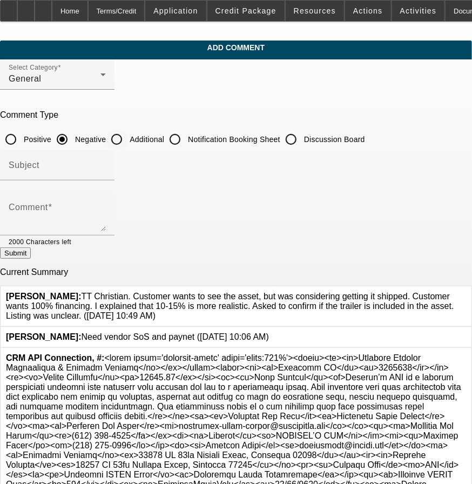
click at [128, 135] on input "Additional" at bounding box center [117, 140] width 22 height 22
radio input "true"
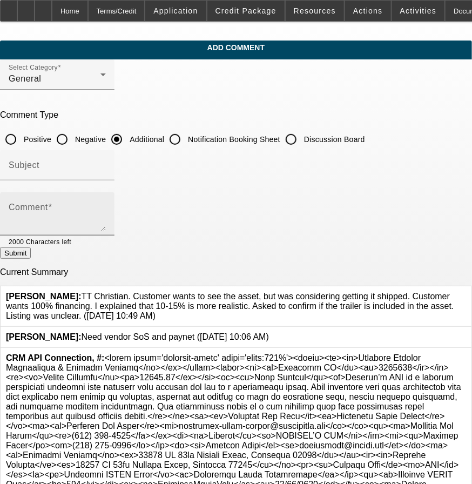
click at [106, 198] on div "Comment" at bounding box center [57, 213] width 97 height 43
paste textarea "[PERSON_NAME] LLC is a general contracting business with projects that require …"
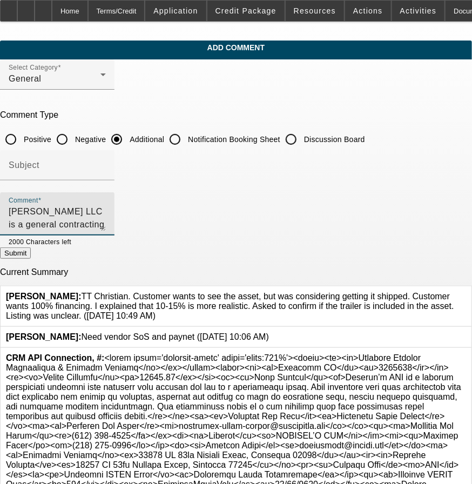
scroll to position [23, 0]
click at [106, 228] on textarea "[PERSON_NAME] LLC is a general contracting business with projects that require …" at bounding box center [57, 218] width 97 height 26
paste textarea "also says that his current drill keeps breaking down and that's where all his m…"
drag, startPoint x: 303, startPoint y: 211, endPoint x: 263, endPoint y: 220, distance: 41.1
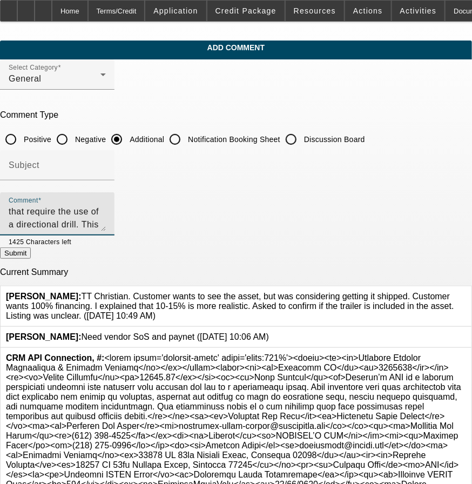
click at [106, 220] on textarea "Collett’s LLC is a general contracting business with projects that require the …" at bounding box center [57, 218] width 97 height 26
click at [106, 213] on textarea "Collett’s LLC is a general contracting business with projects that require the …" at bounding box center [57, 218] width 97 height 26
drag, startPoint x: 260, startPoint y: 211, endPoint x: 292, endPoint y: 213, distance: 32.0
click at [106, 213] on textarea "Collett’s LLC is a general contracting business with projects that require the …" at bounding box center [57, 218] width 97 height 26
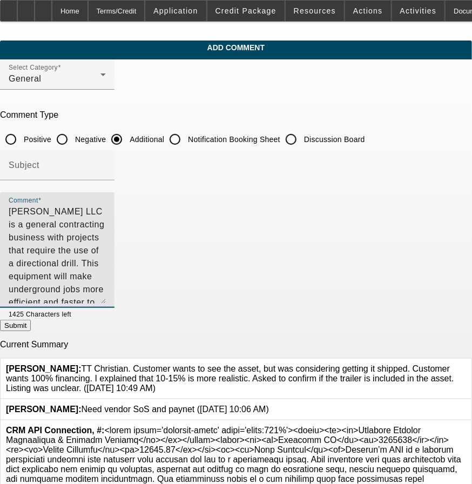
drag, startPoint x: 416, startPoint y: 227, endPoint x: 402, endPoint y: 311, distance: 84.9
click at [106, 304] on textarea "Collett’s LLC is a general contracting business with projects that require the …" at bounding box center [57, 254] width 97 height 98
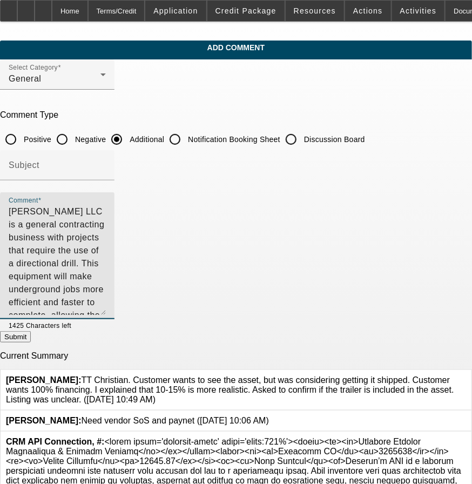
click at [106, 244] on textarea "Collett’s LLC is a general contracting business with projects that require the …" at bounding box center [57, 260] width 97 height 110
drag, startPoint x: 291, startPoint y: 249, endPoint x: 249, endPoint y: 252, distance: 41.7
click at [106, 252] on textarea "Collett’s LLC is a general contracting business with projects that require the …" at bounding box center [57, 260] width 97 height 110
type textarea "Collett’s LLC is a general contracting business with projects that require the …"
click at [31, 337] on button "Submit" at bounding box center [15, 336] width 31 height 11
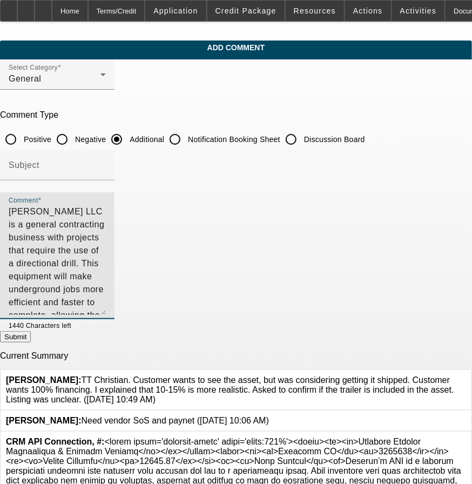
radio input "true"
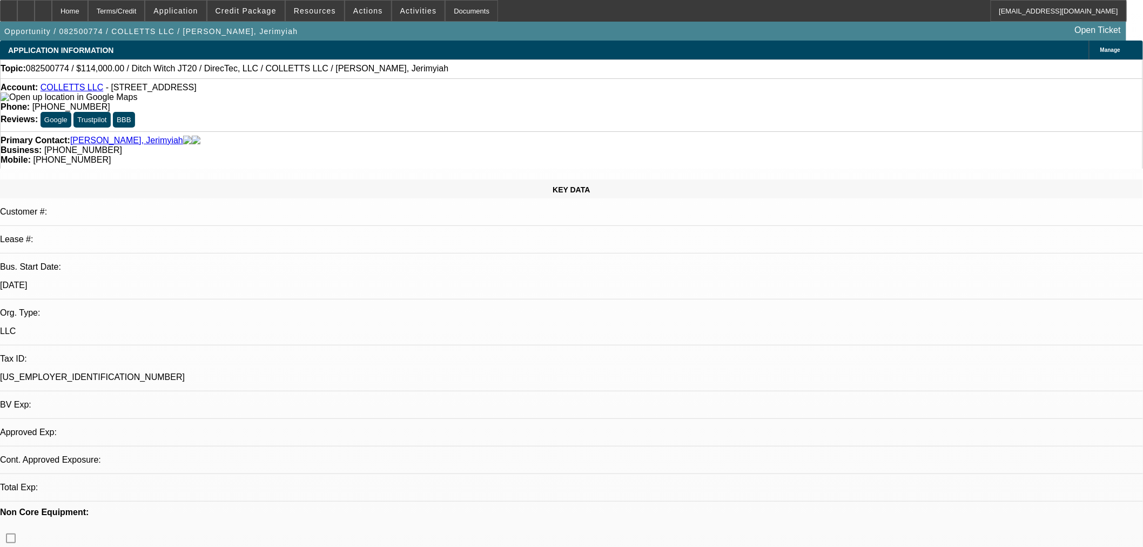
select select "2"
select select "0"
select select "6"
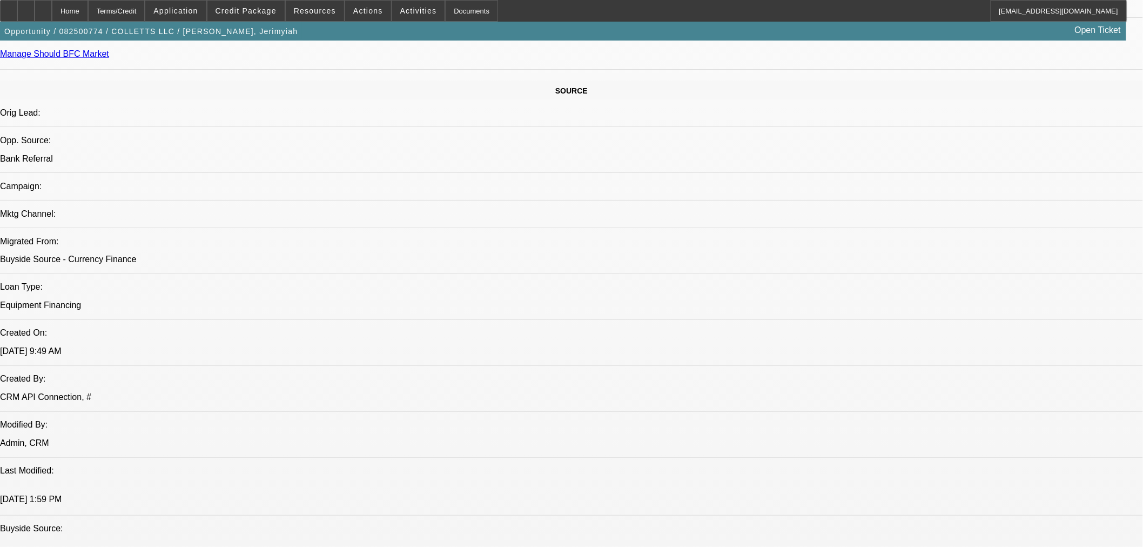
scroll to position [647, 0]
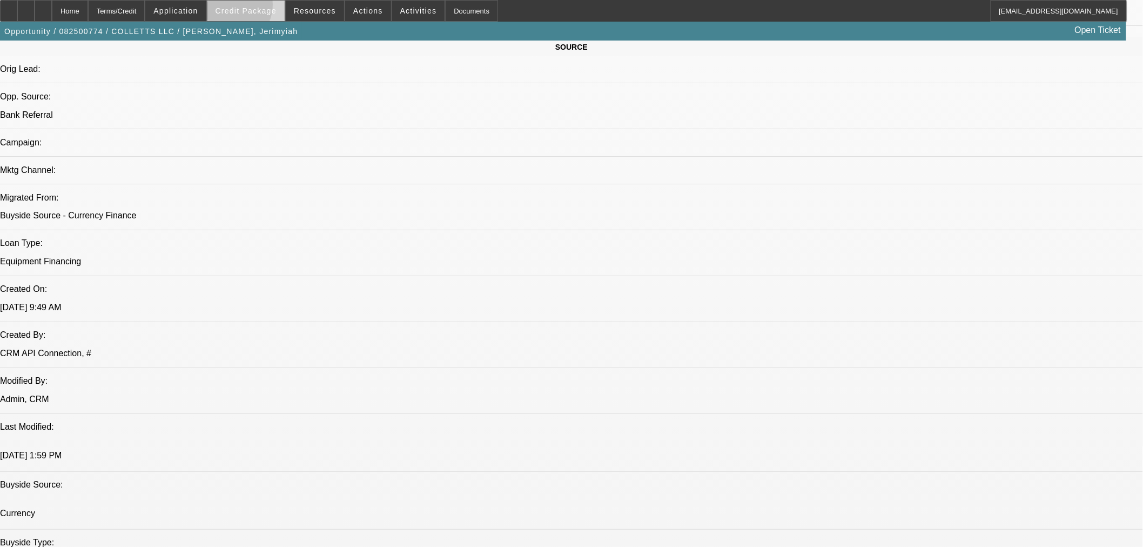
click at [244, 7] on span "Credit Package" at bounding box center [246, 10] width 61 height 9
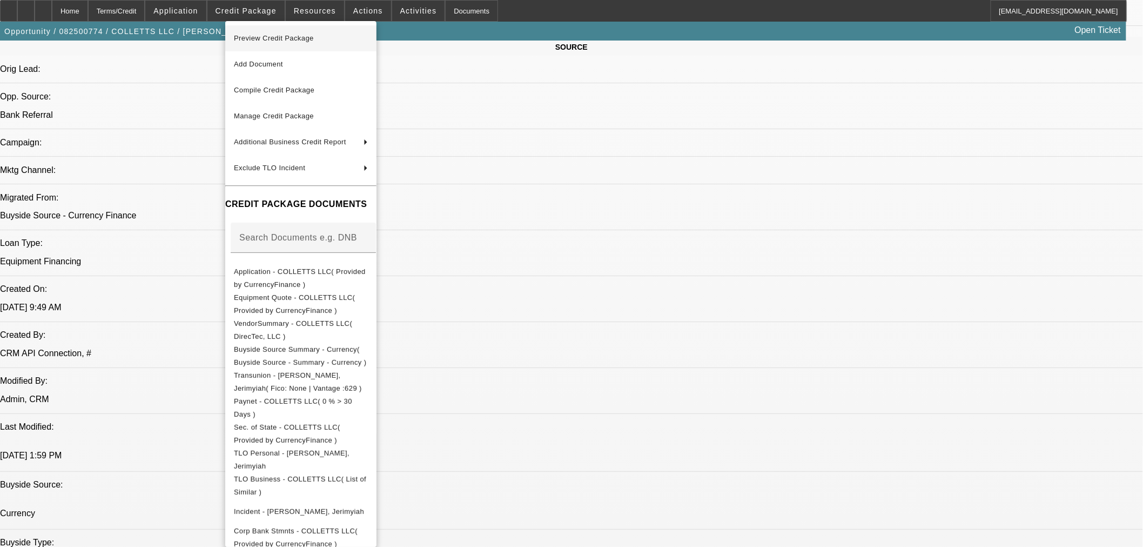
click at [294, 46] on button "Preview Credit Package" at bounding box center [300, 38] width 151 height 26
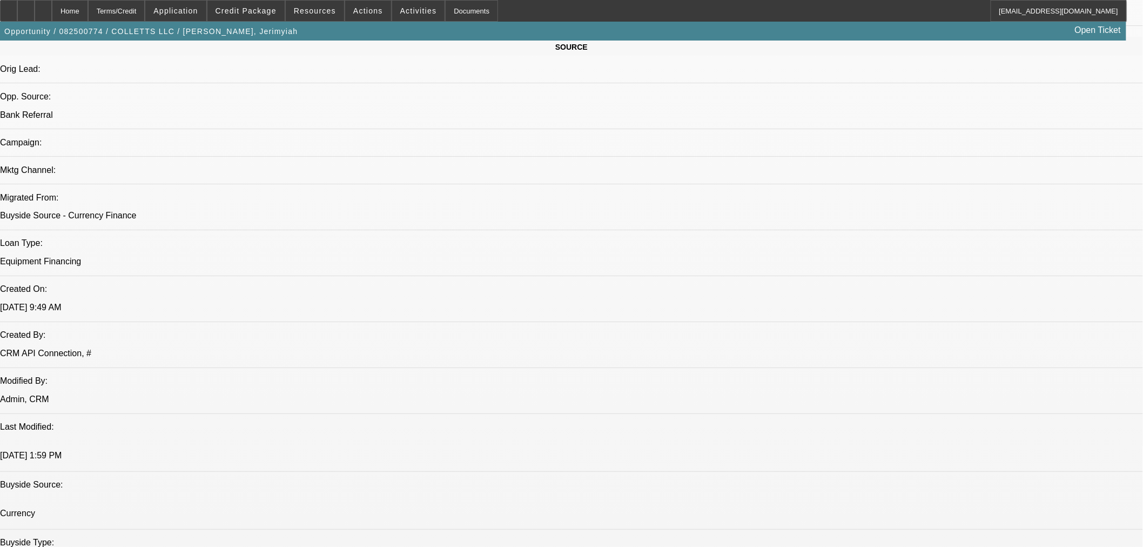
scroll to position [847, 0]
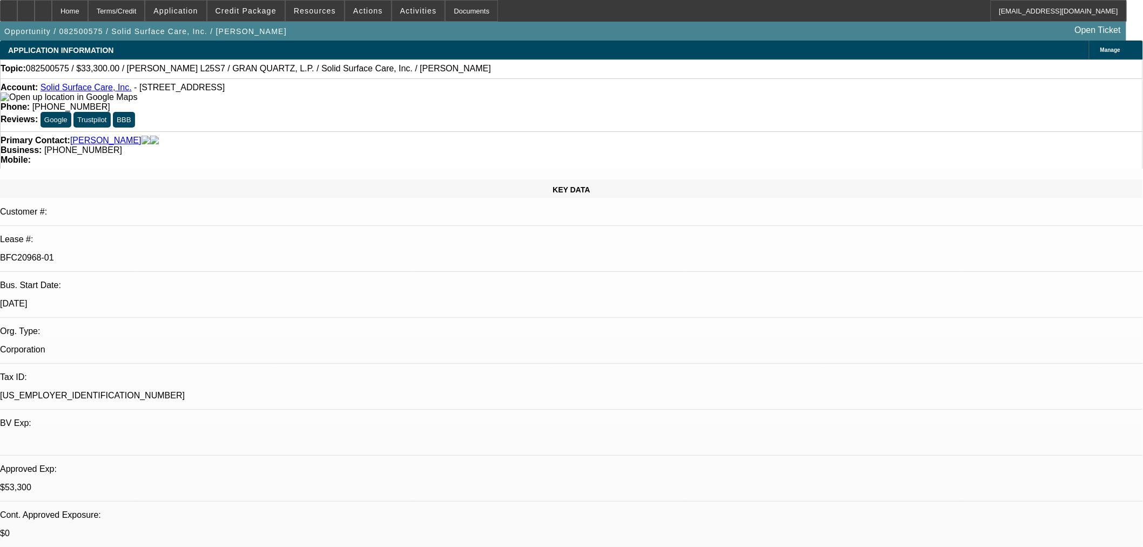
select select "0"
select select "2"
select select "0"
select select "6"
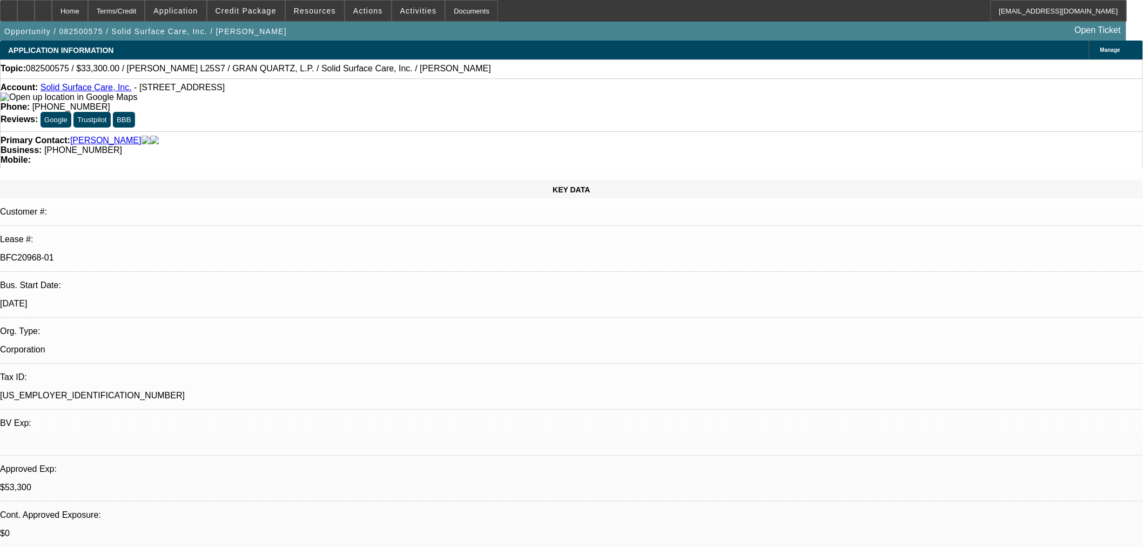
select select "0"
select select "2"
select select "0"
select select "6"
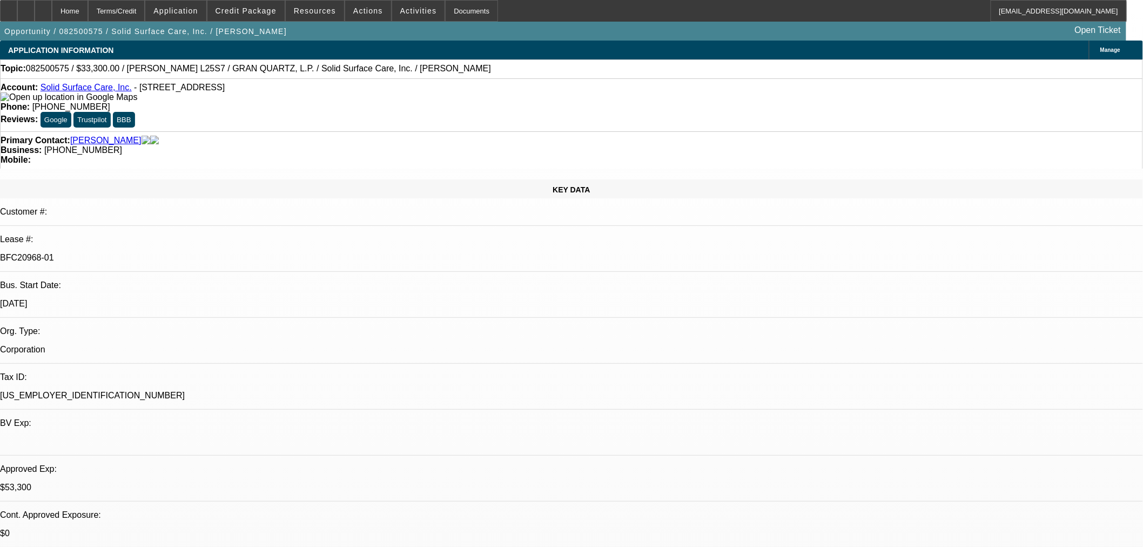
select select "0"
select select "2"
select select "0"
select select "6"
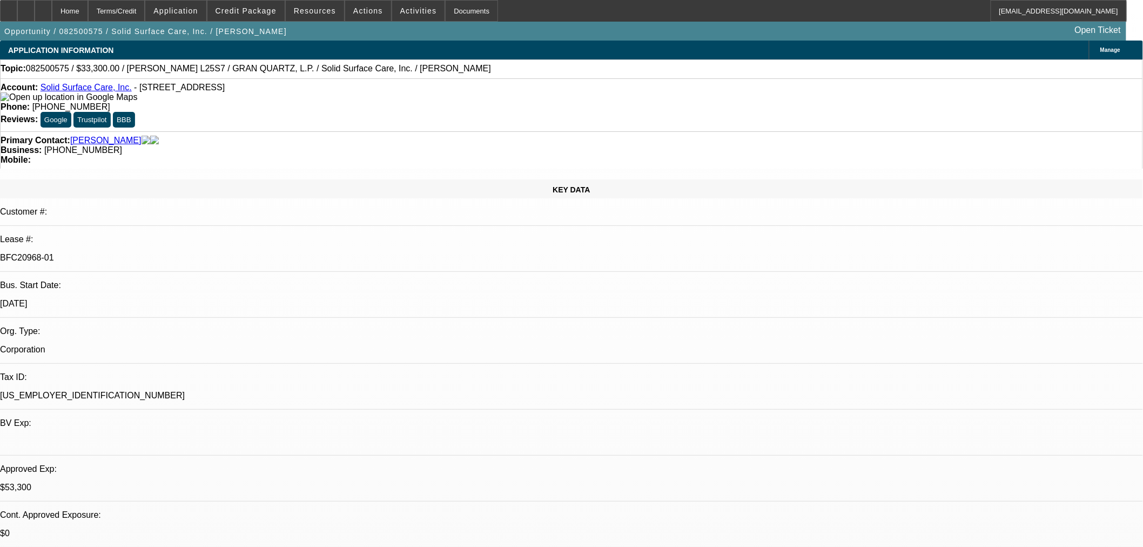
click at [9, 7] on icon at bounding box center [9, 7] width 0 height 0
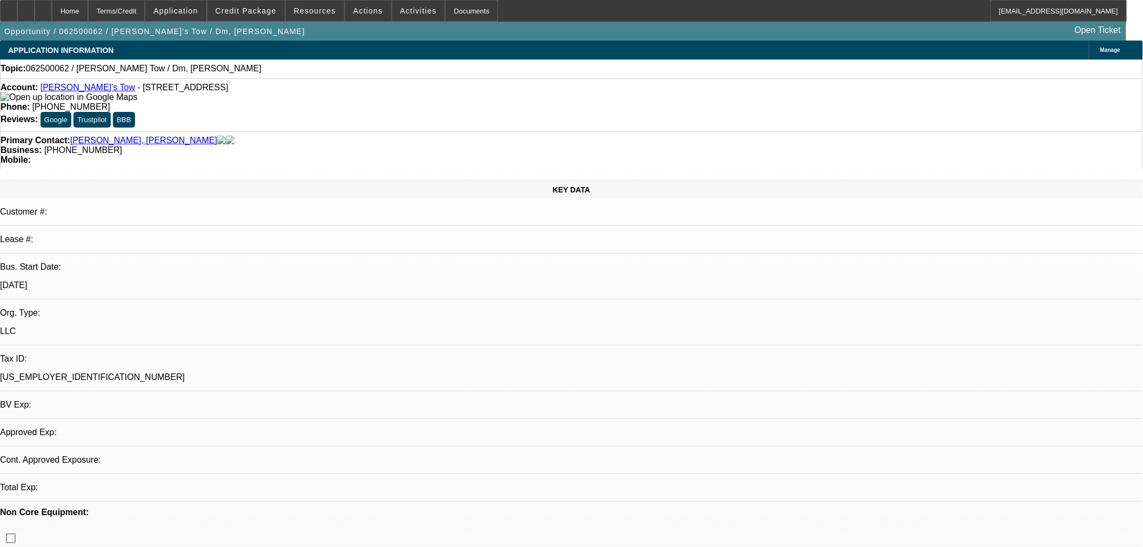
select select "0"
select select "2"
select select "0.1"
select select "1"
select select "2"
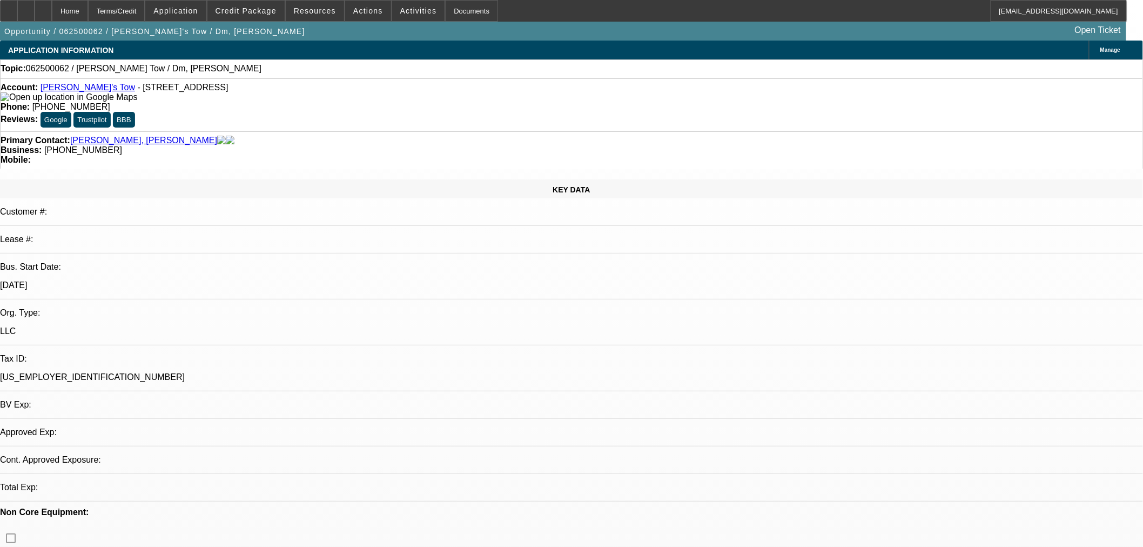
select select "4"
click at [65, 90] on link "[PERSON_NAME]'s Tow" at bounding box center [88, 87] width 95 height 9
